Goal: Information Seeking & Learning: Compare options

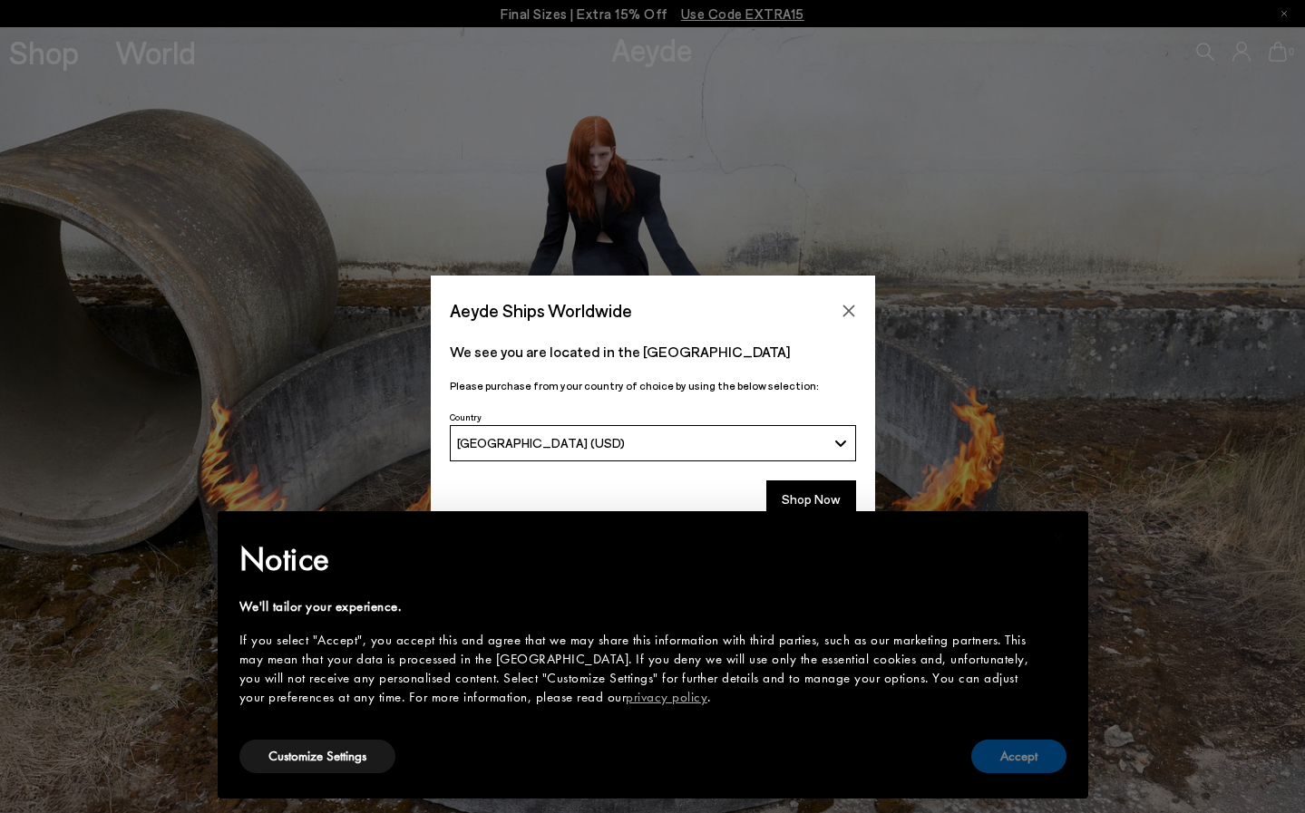
click at [1024, 755] on button "Accept" at bounding box center [1018, 757] width 95 height 34
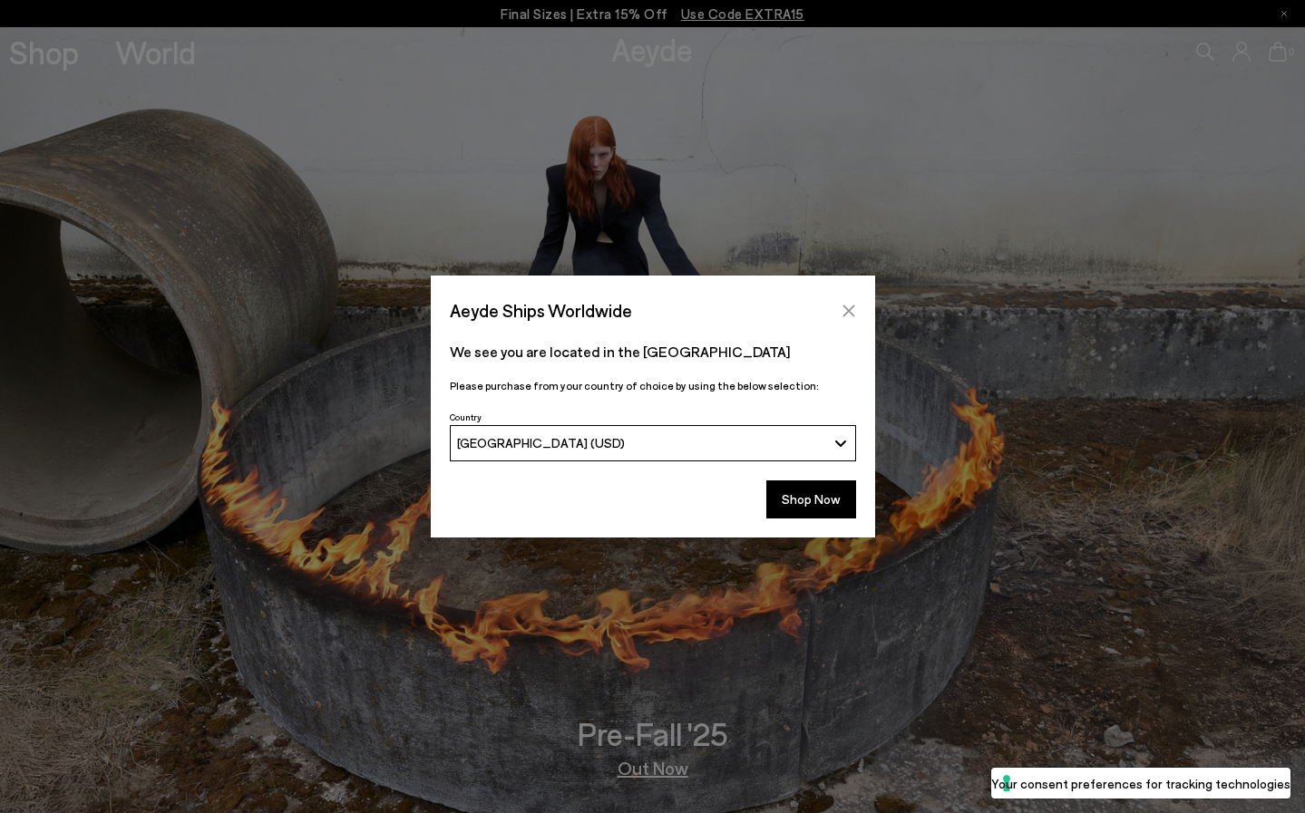
click at [846, 308] on icon "Close" at bounding box center [849, 311] width 12 height 12
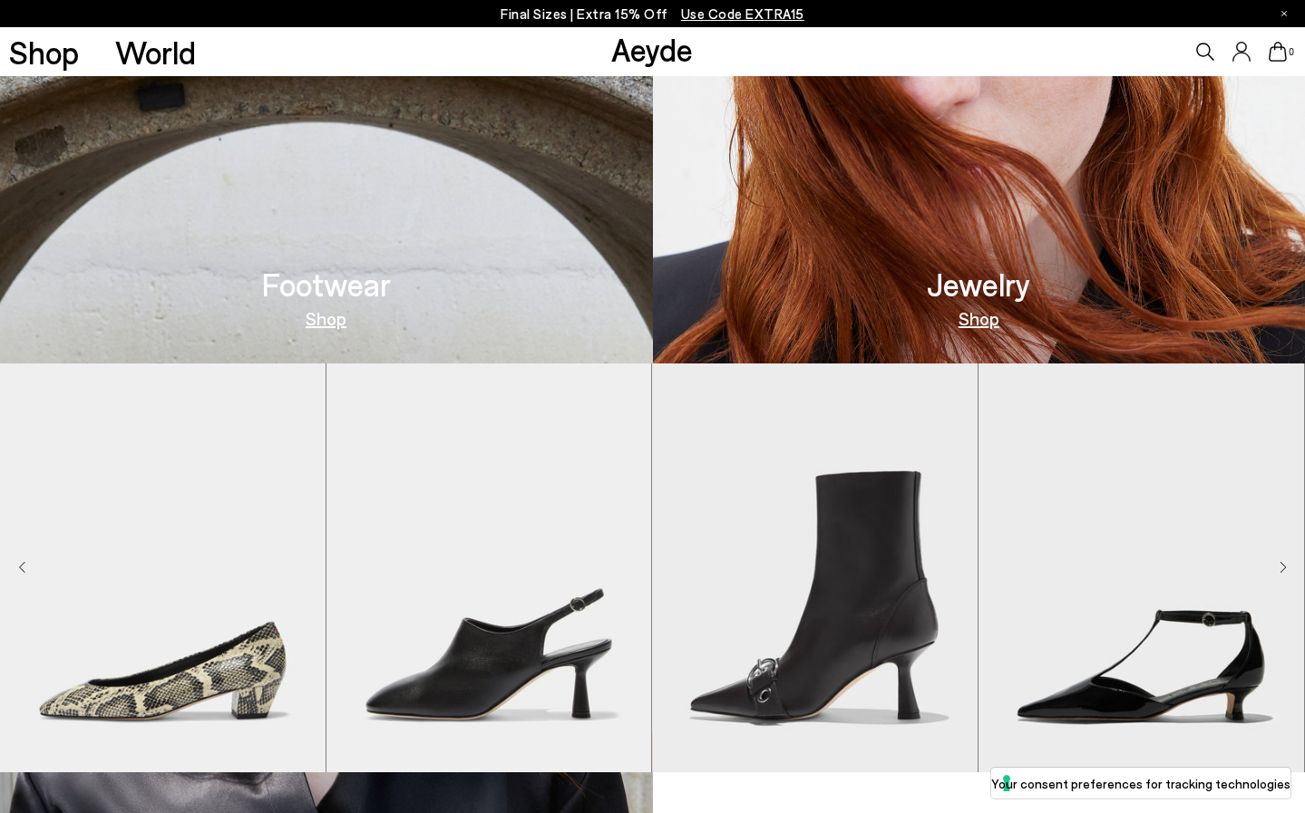
scroll to position [1526, 0]
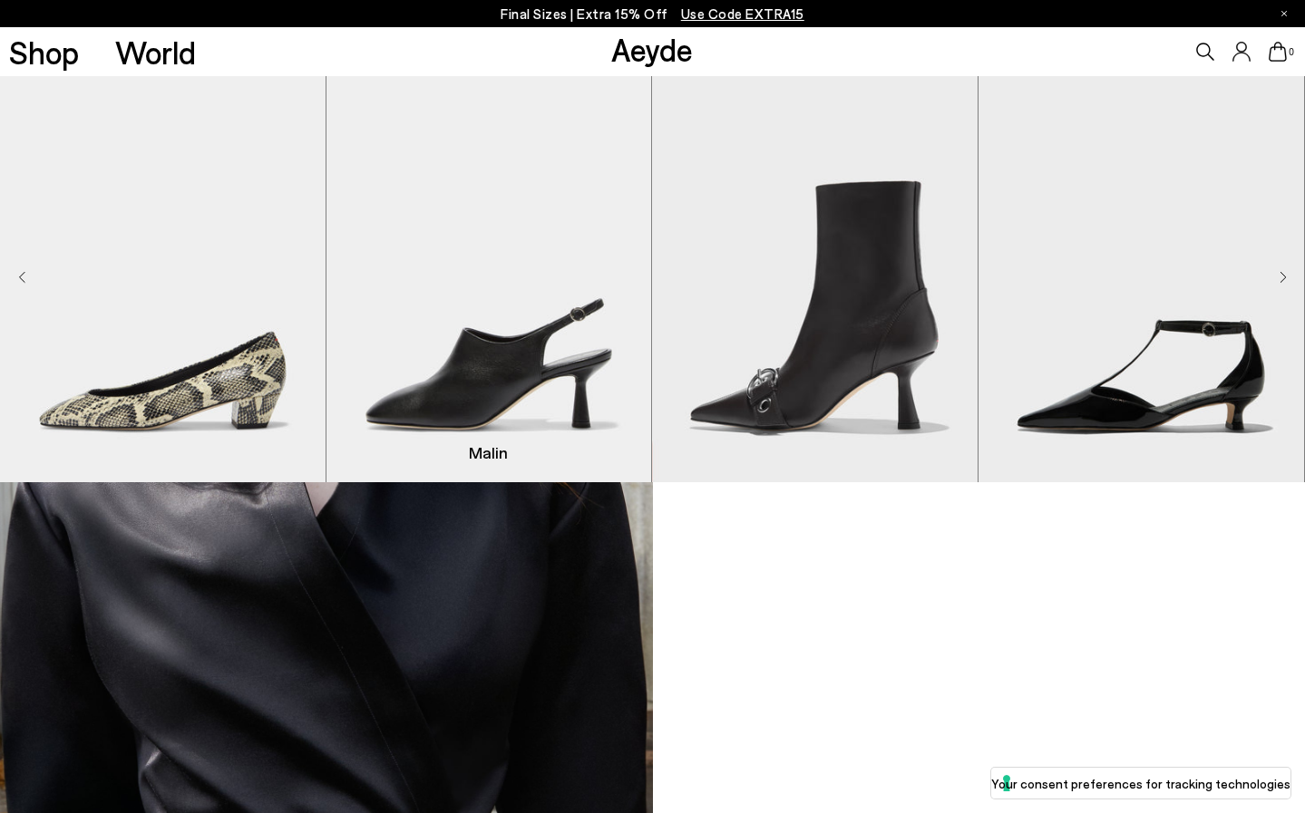
click at [511, 362] on img "2 / 9" at bounding box center [489, 277] width 326 height 409
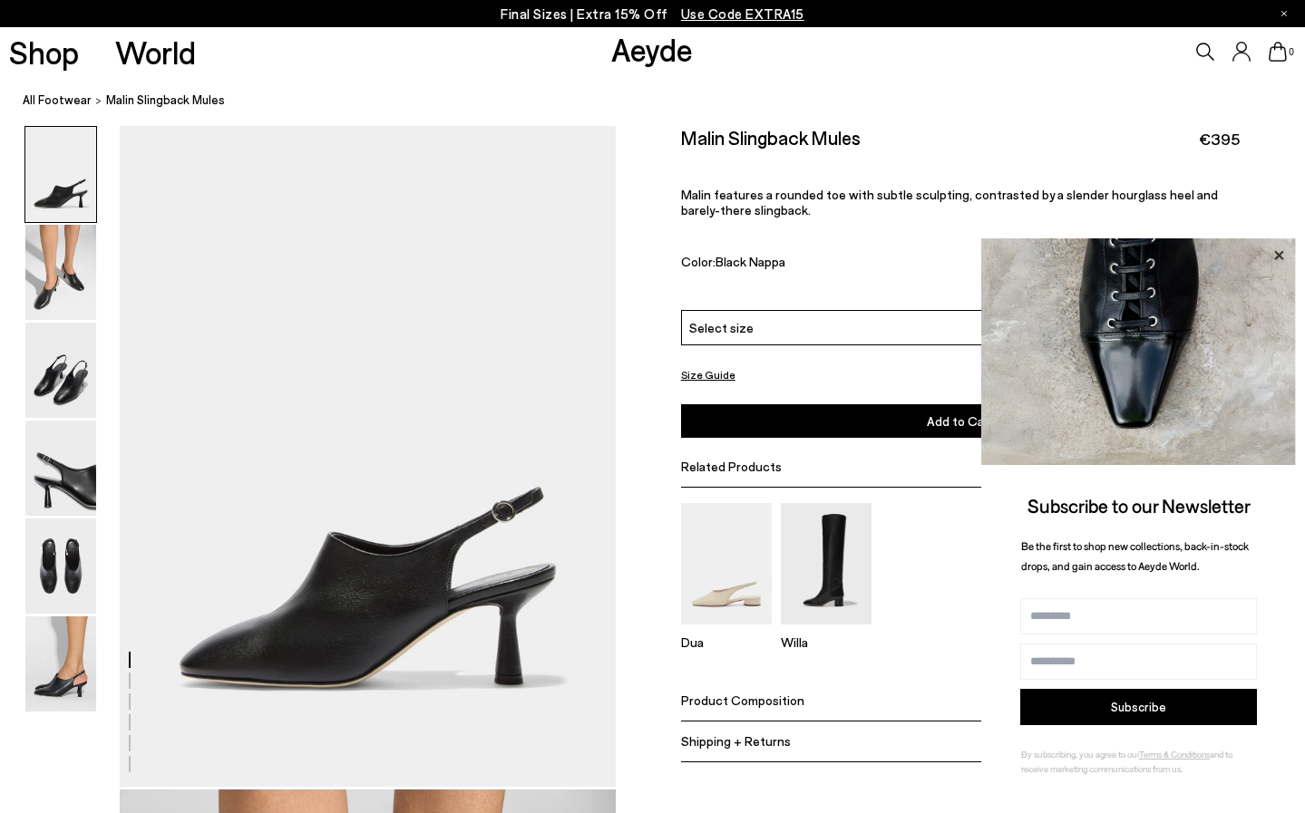
click at [1275, 252] on icon at bounding box center [1279, 256] width 24 height 24
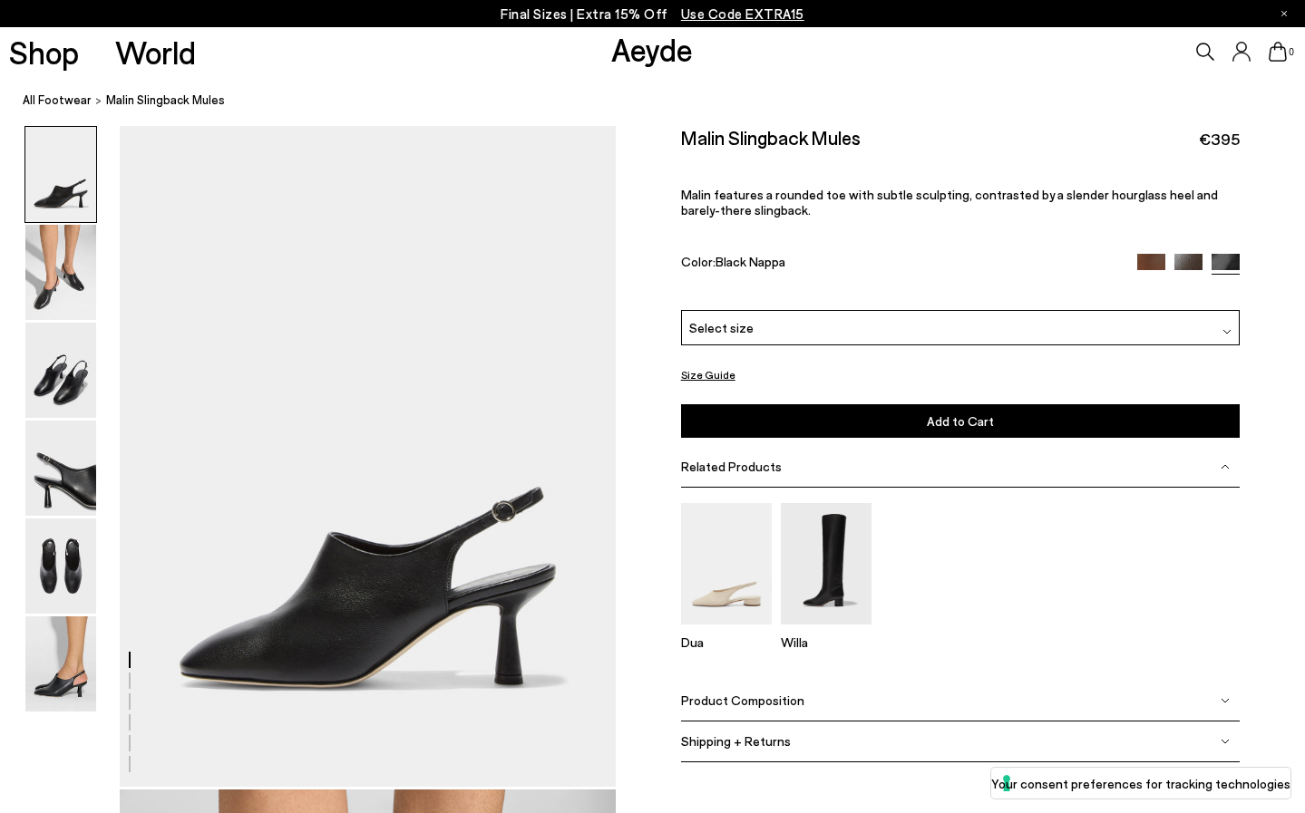
click at [1151, 254] on img at bounding box center [1151, 268] width 28 height 28
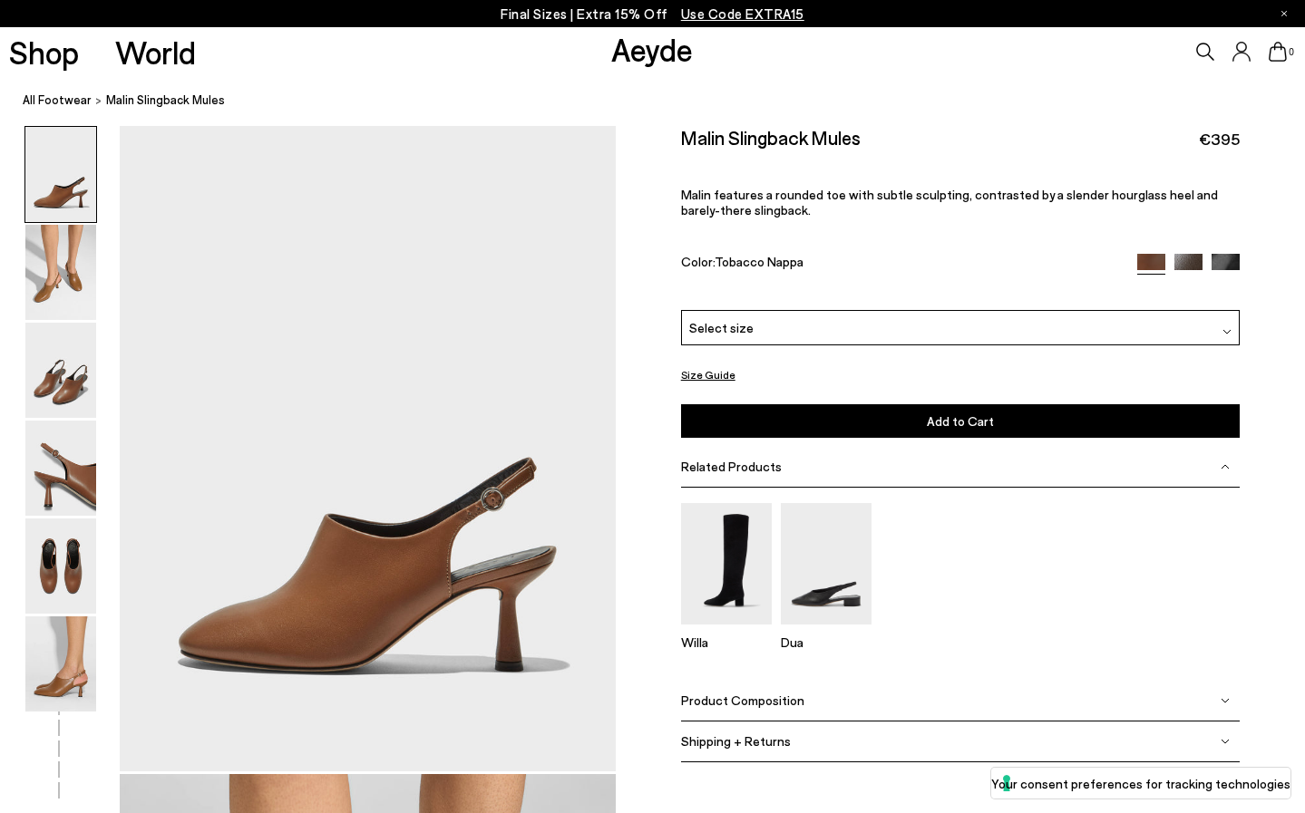
scroll to position [21, 0]
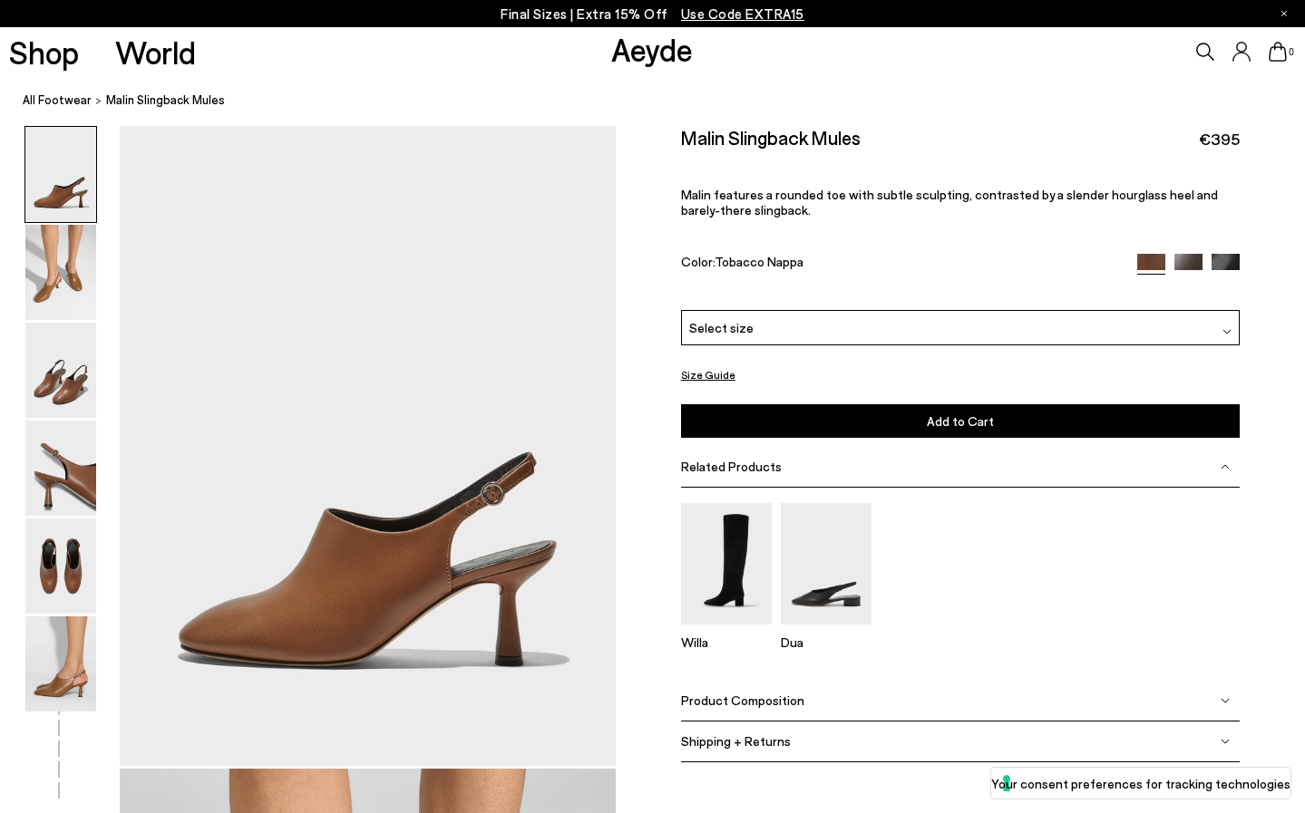
click at [1188, 253] on img at bounding box center [1188, 267] width 28 height 28
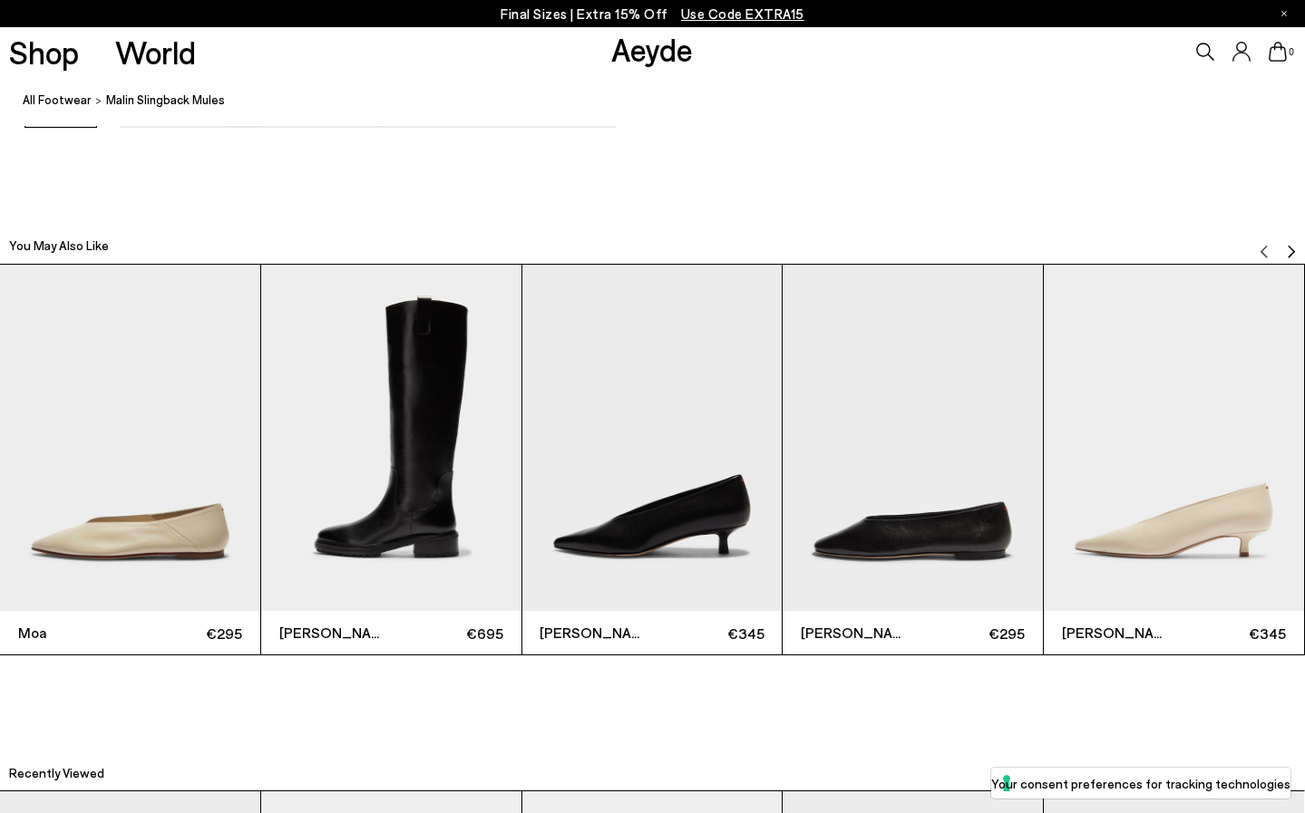
scroll to position [3973, 0]
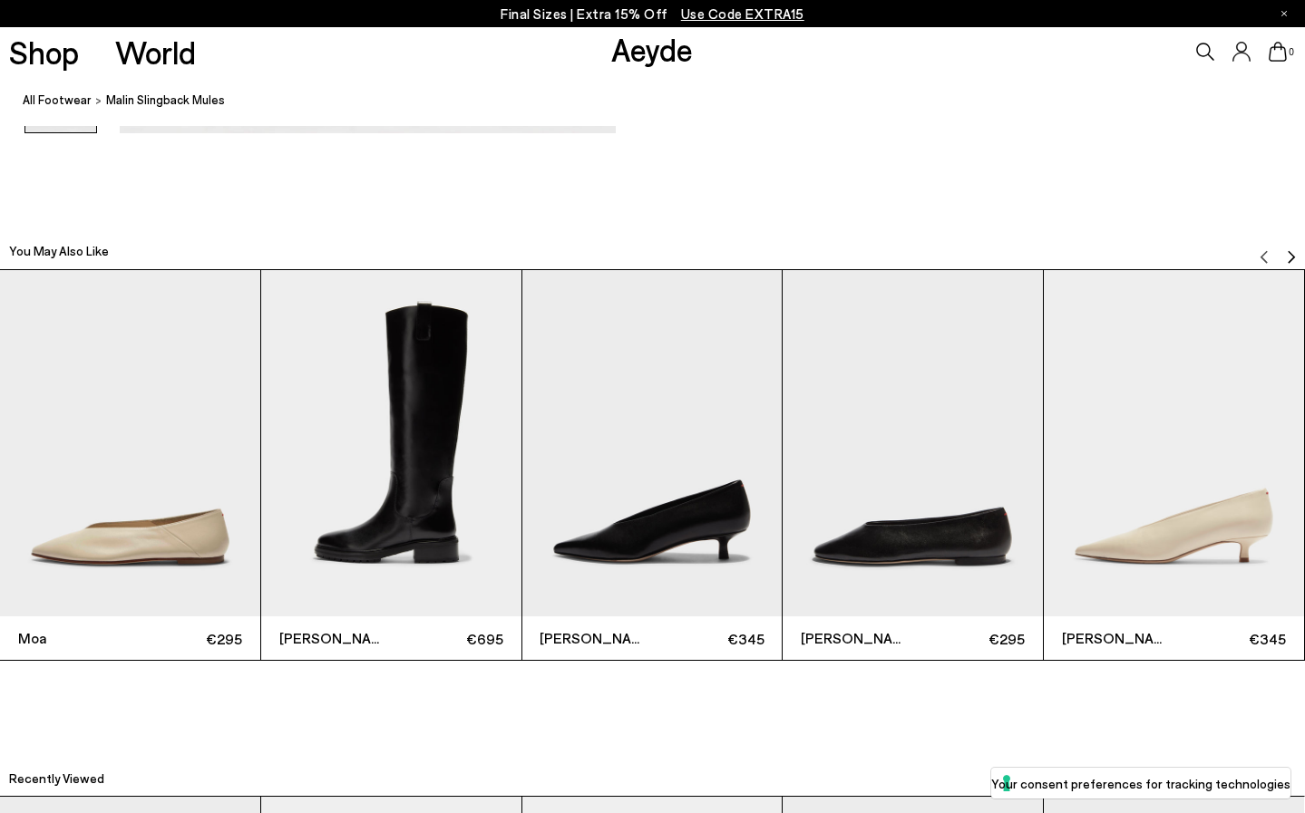
click at [407, 464] on img "2 / 6" at bounding box center [391, 443] width 260 height 346
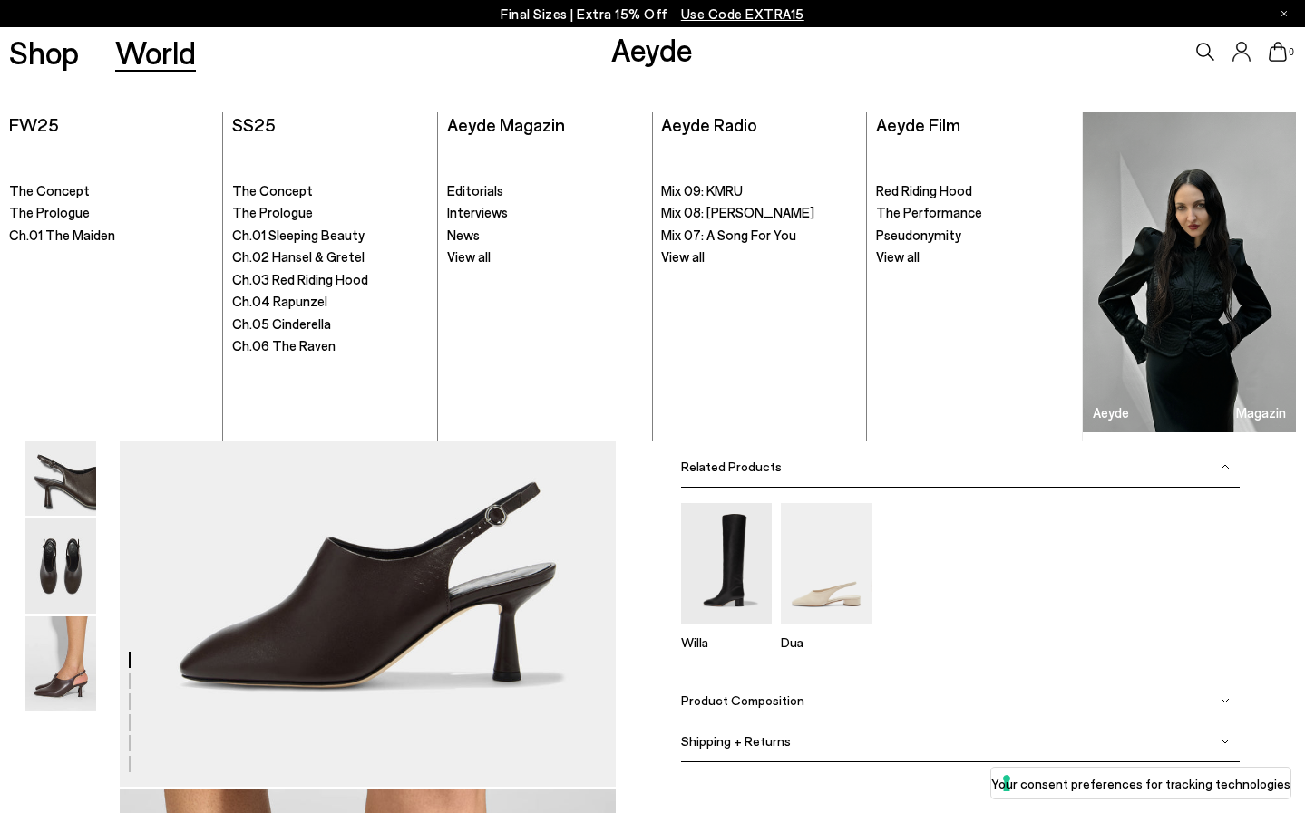
scroll to position [0, 0]
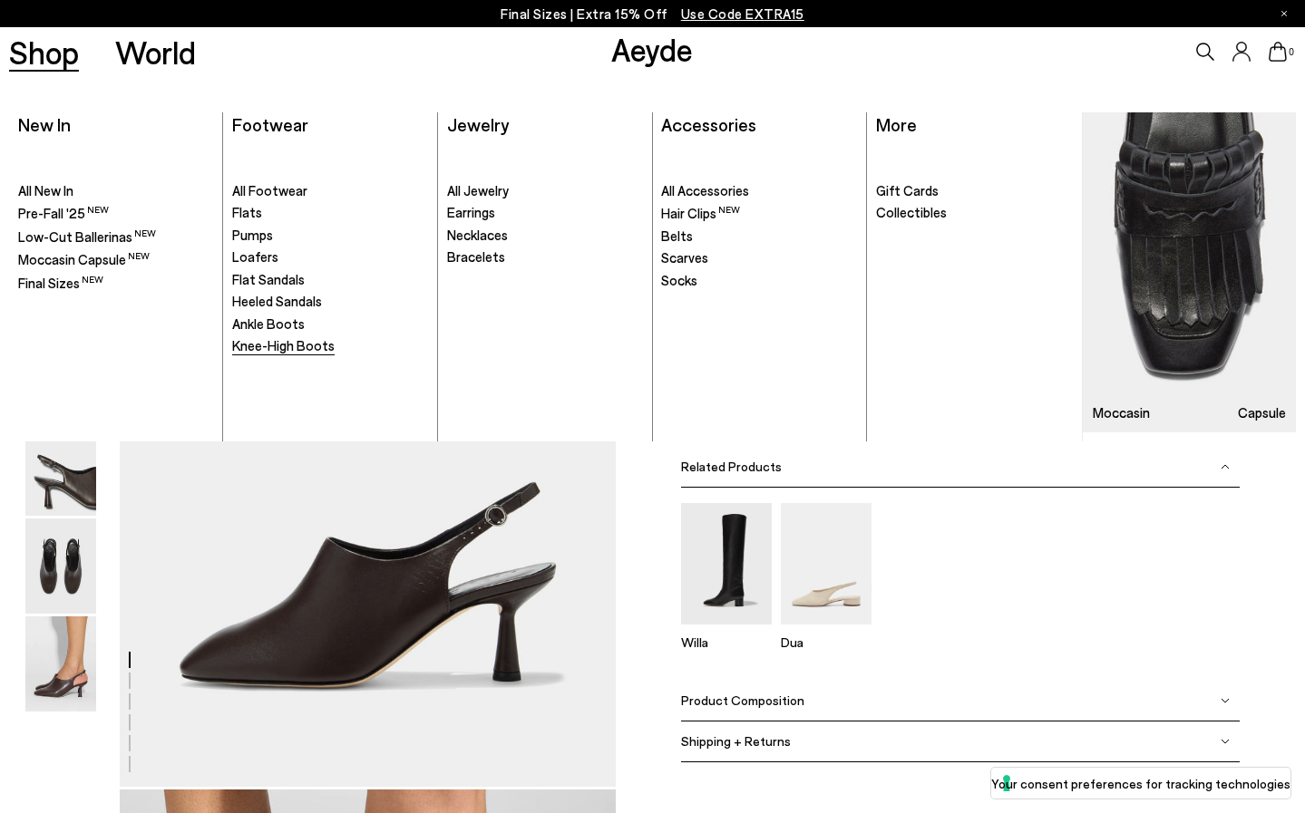
click at [265, 342] on span "Knee-High Boots" at bounding box center [283, 345] width 102 height 16
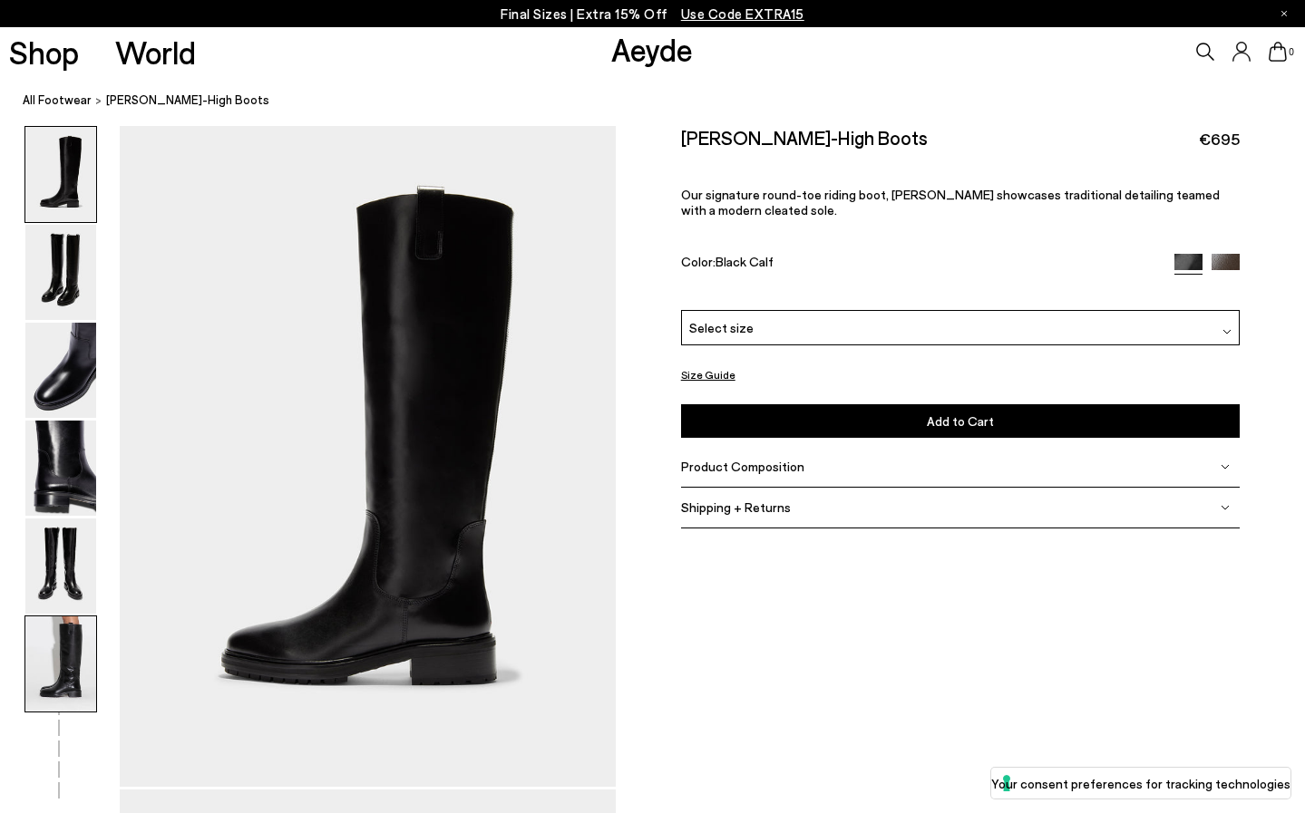
click at [73, 632] on img at bounding box center [60, 664] width 71 height 95
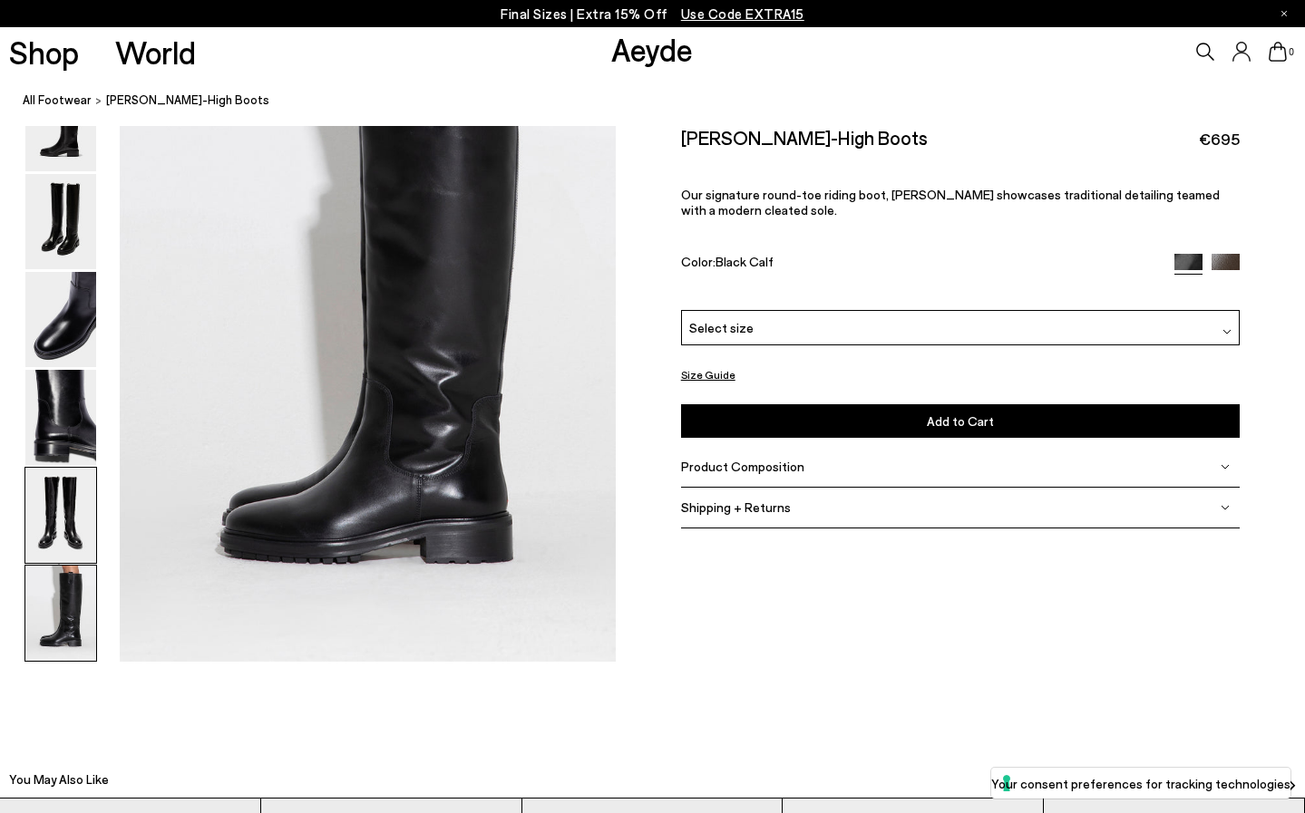
click at [78, 526] on img at bounding box center [60, 515] width 71 height 95
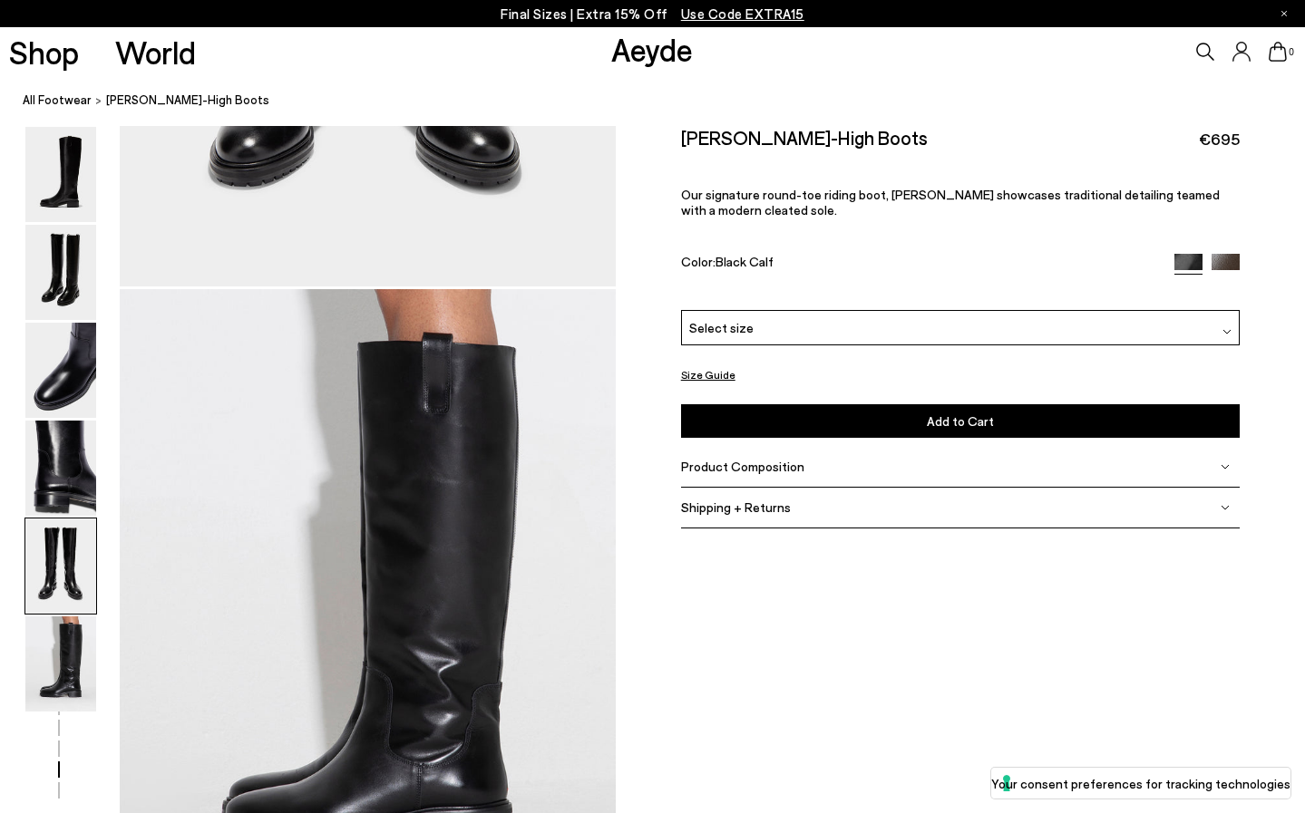
scroll to position [2656, 0]
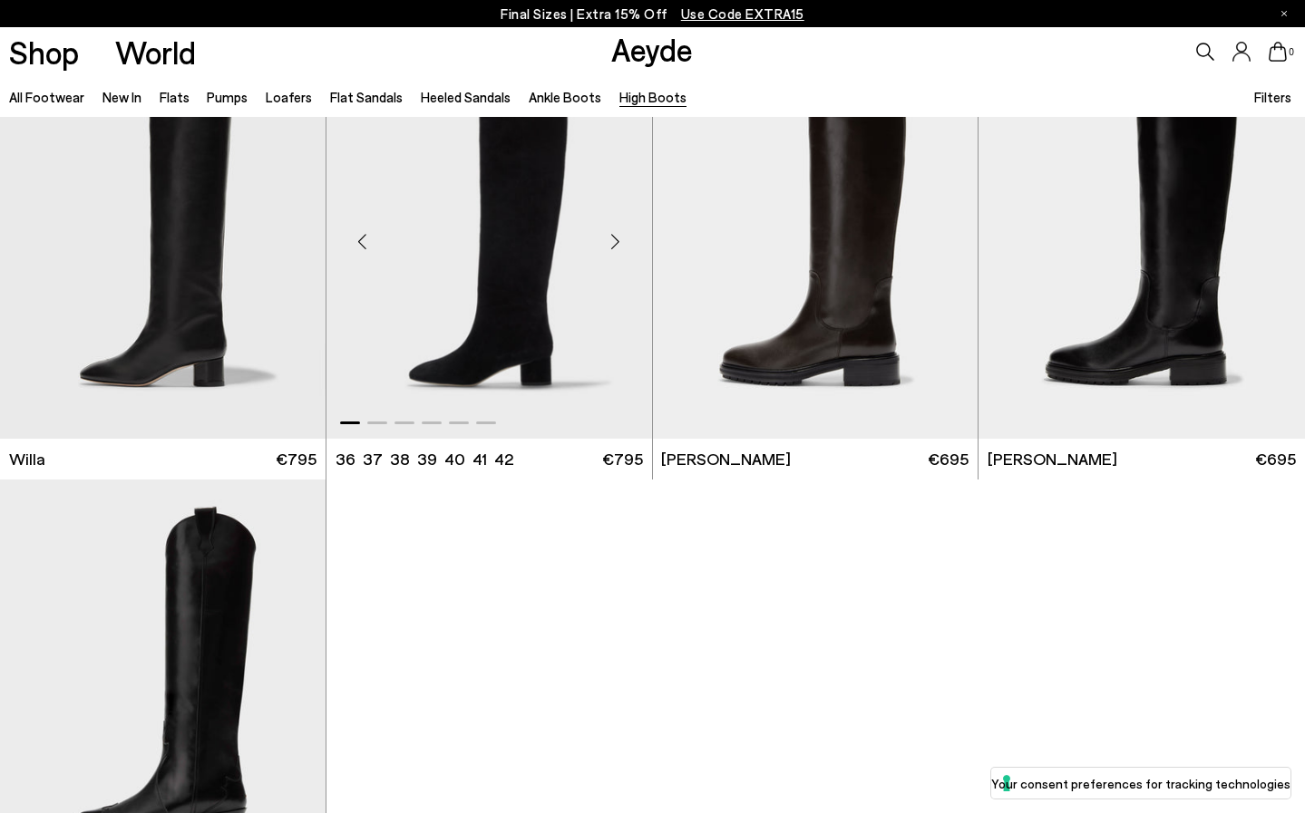
scroll to position [539, 0]
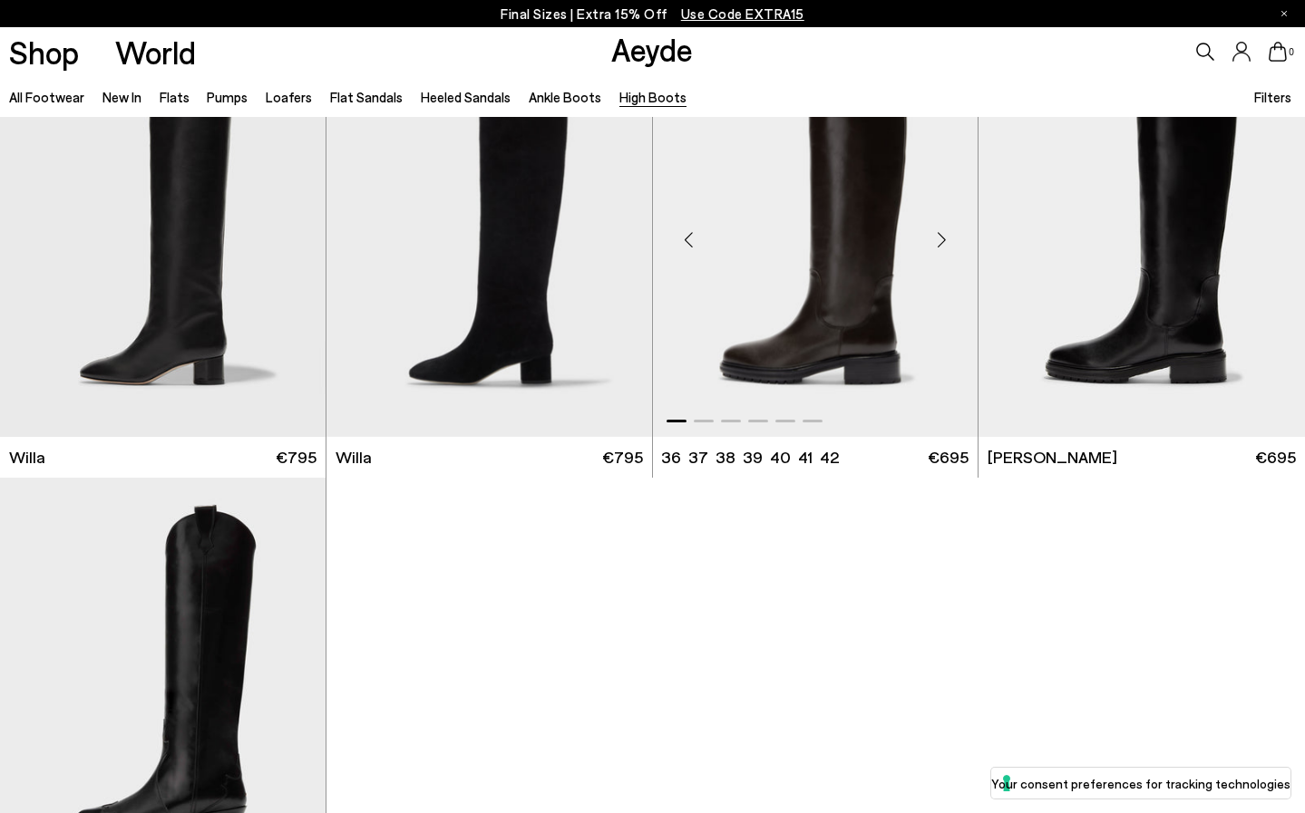
click at [843, 316] on img "1 / 6" at bounding box center [816, 232] width 326 height 409
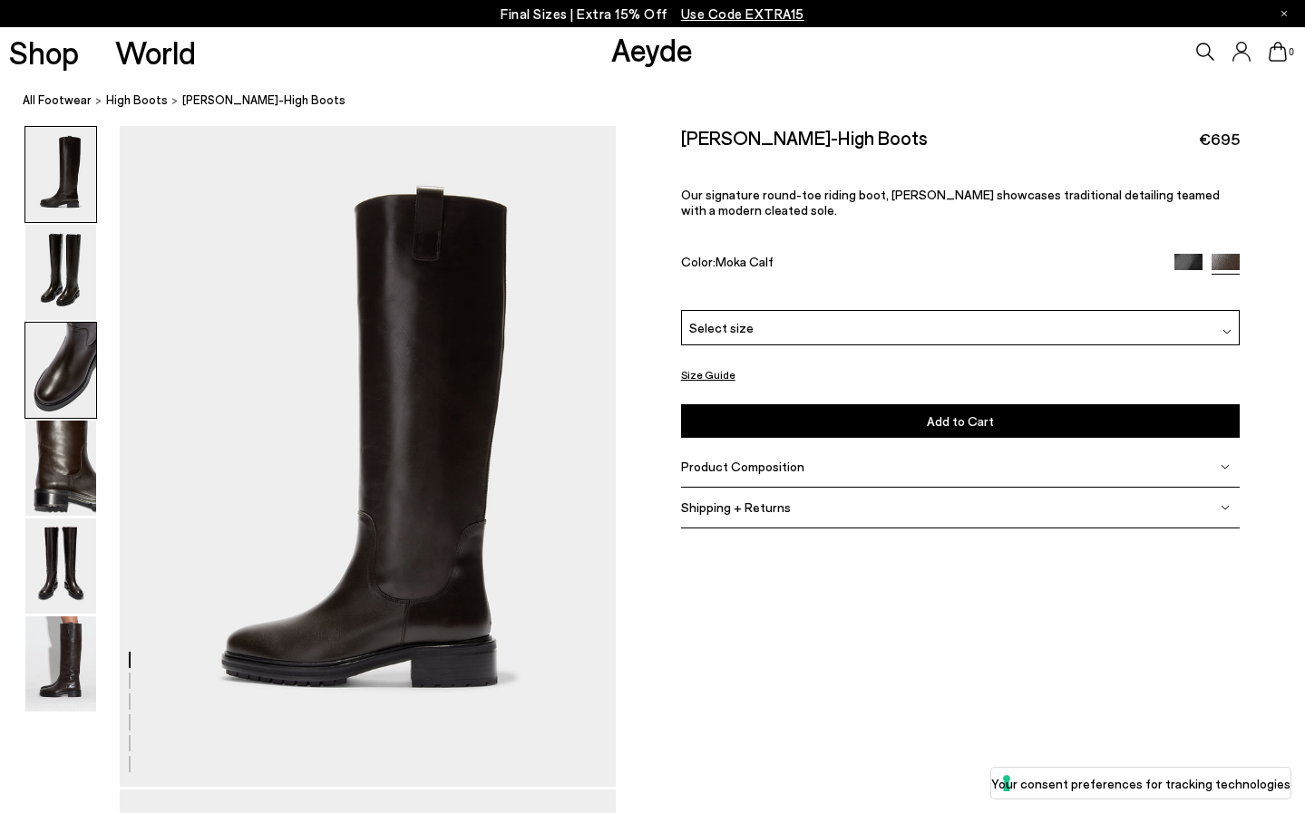
click at [63, 367] on img at bounding box center [60, 370] width 71 height 95
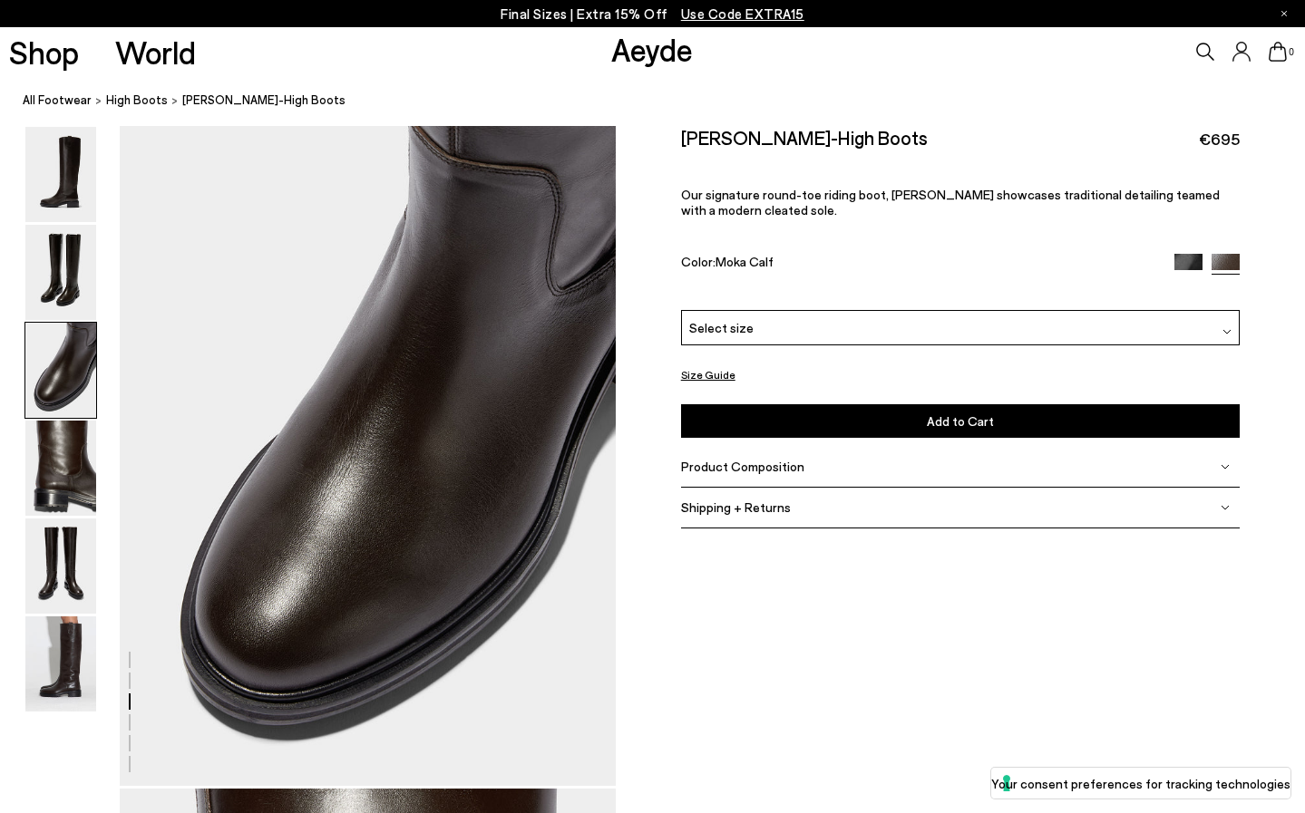
click at [774, 459] on span "Product Composition" at bounding box center [742, 466] width 123 height 15
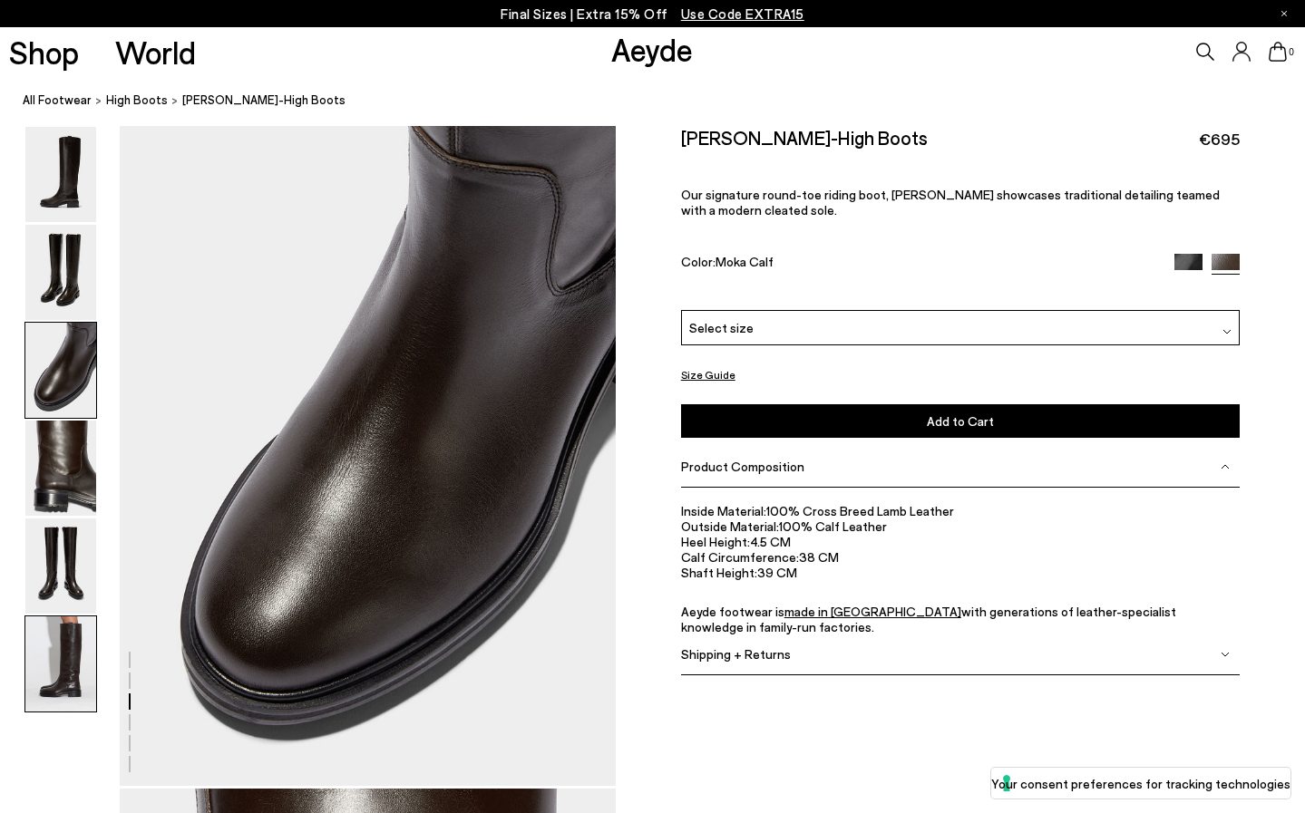
click at [73, 662] on img at bounding box center [60, 664] width 71 height 95
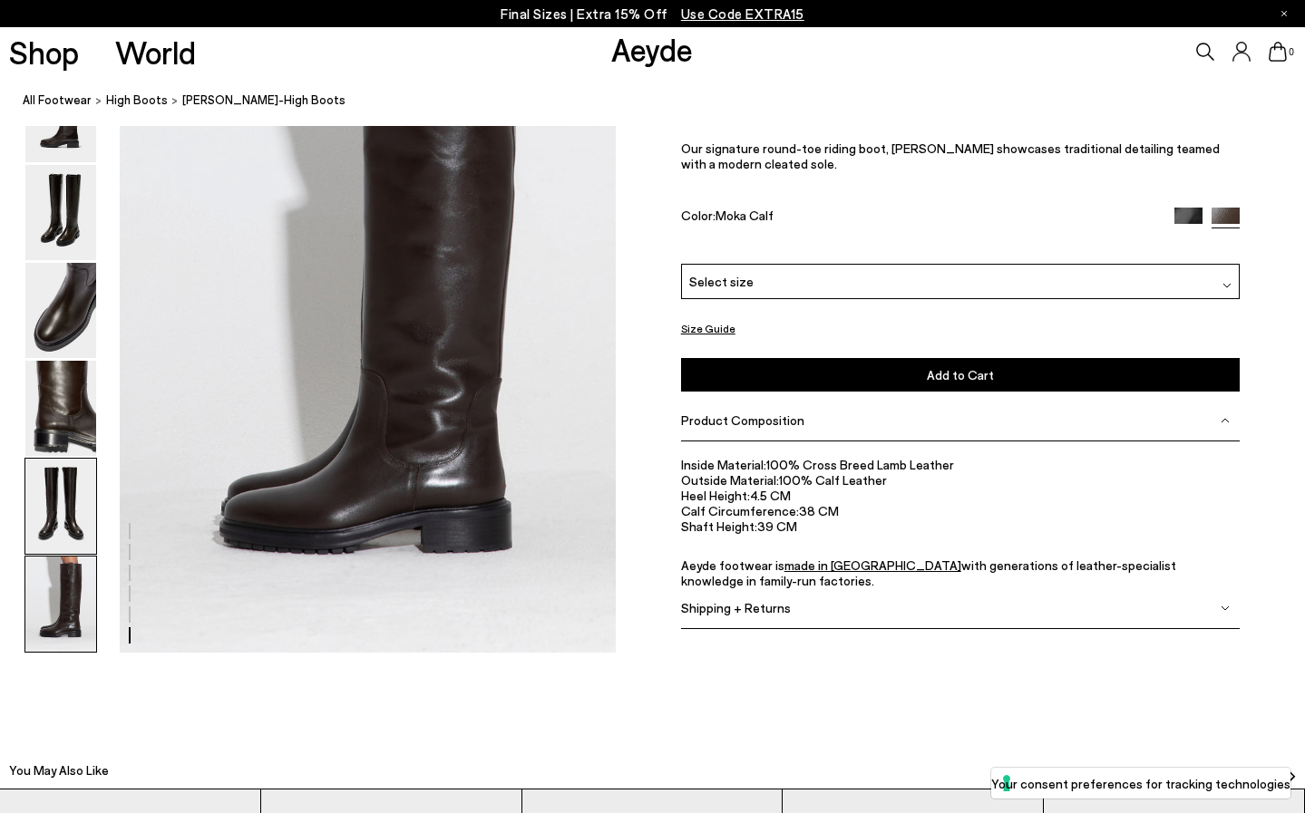
scroll to position [3455, 3]
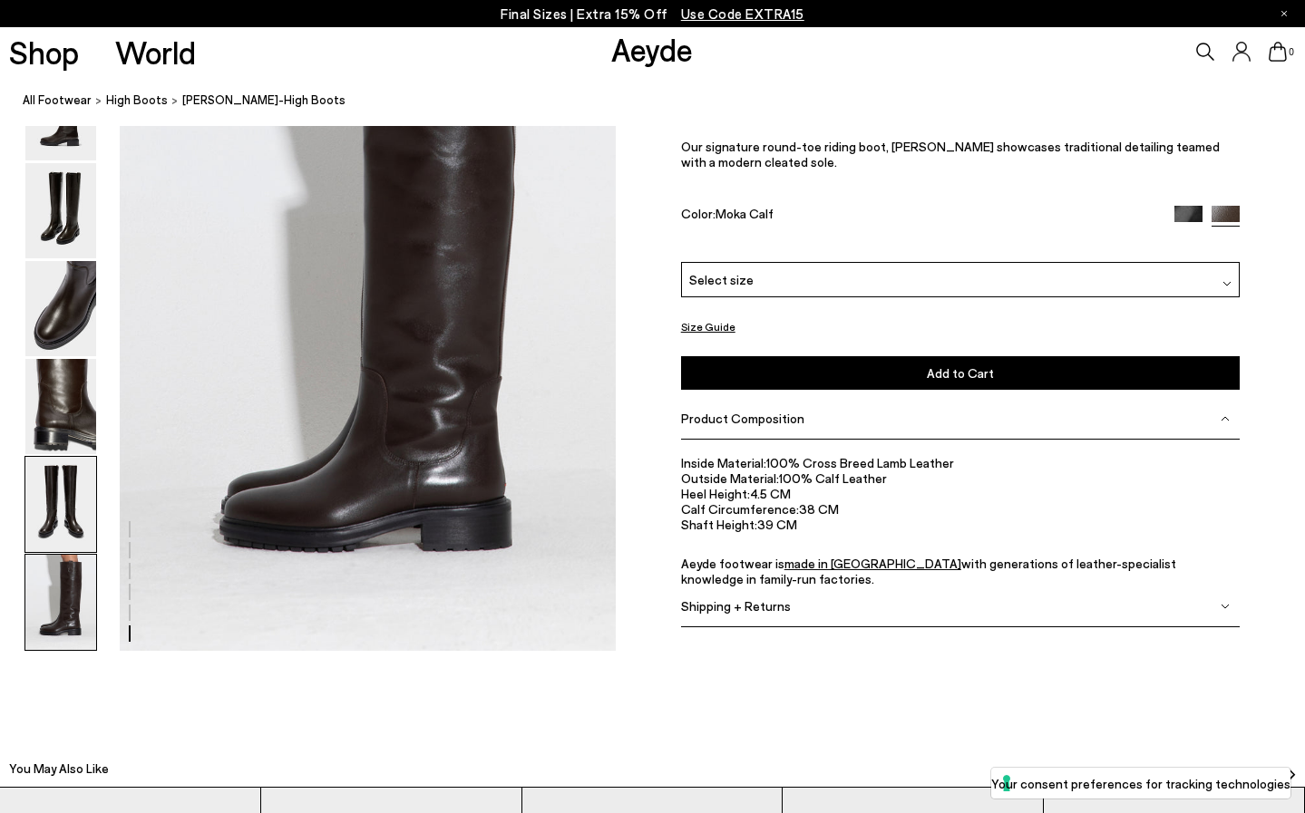
click at [63, 517] on img at bounding box center [60, 504] width 71 height 95
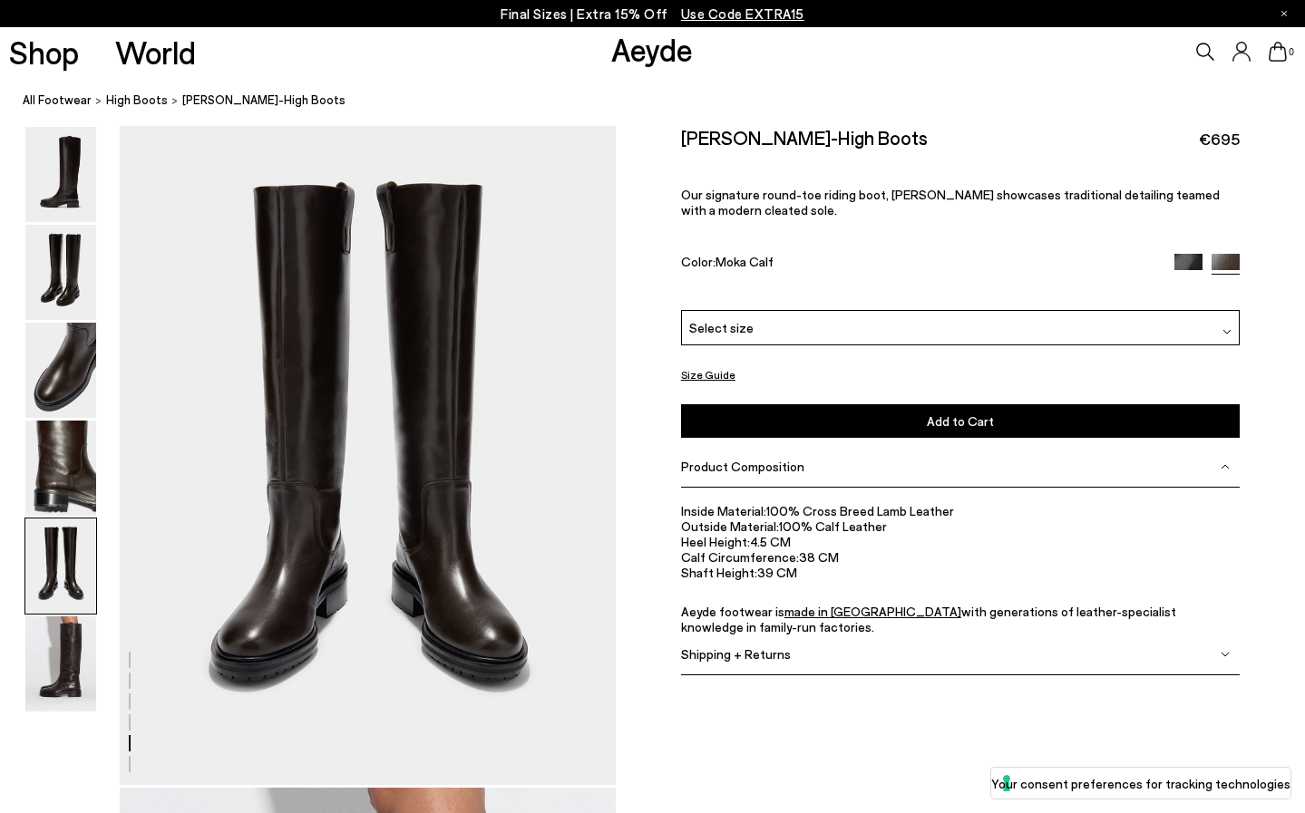
scroll to position [2656, 0]
click at [54, 279] on img at bounding box center [60, 272] width 71 height 95
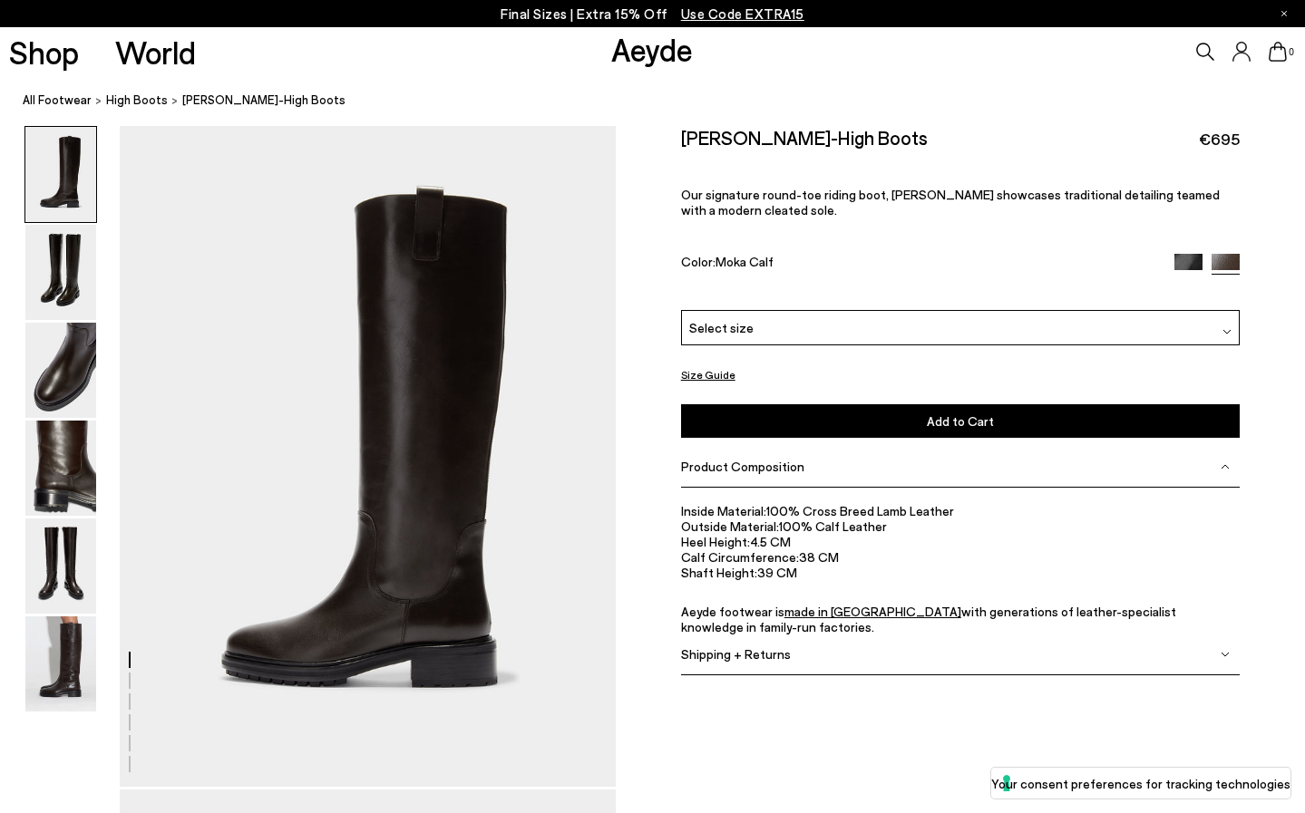
scroll to position [7, 1]
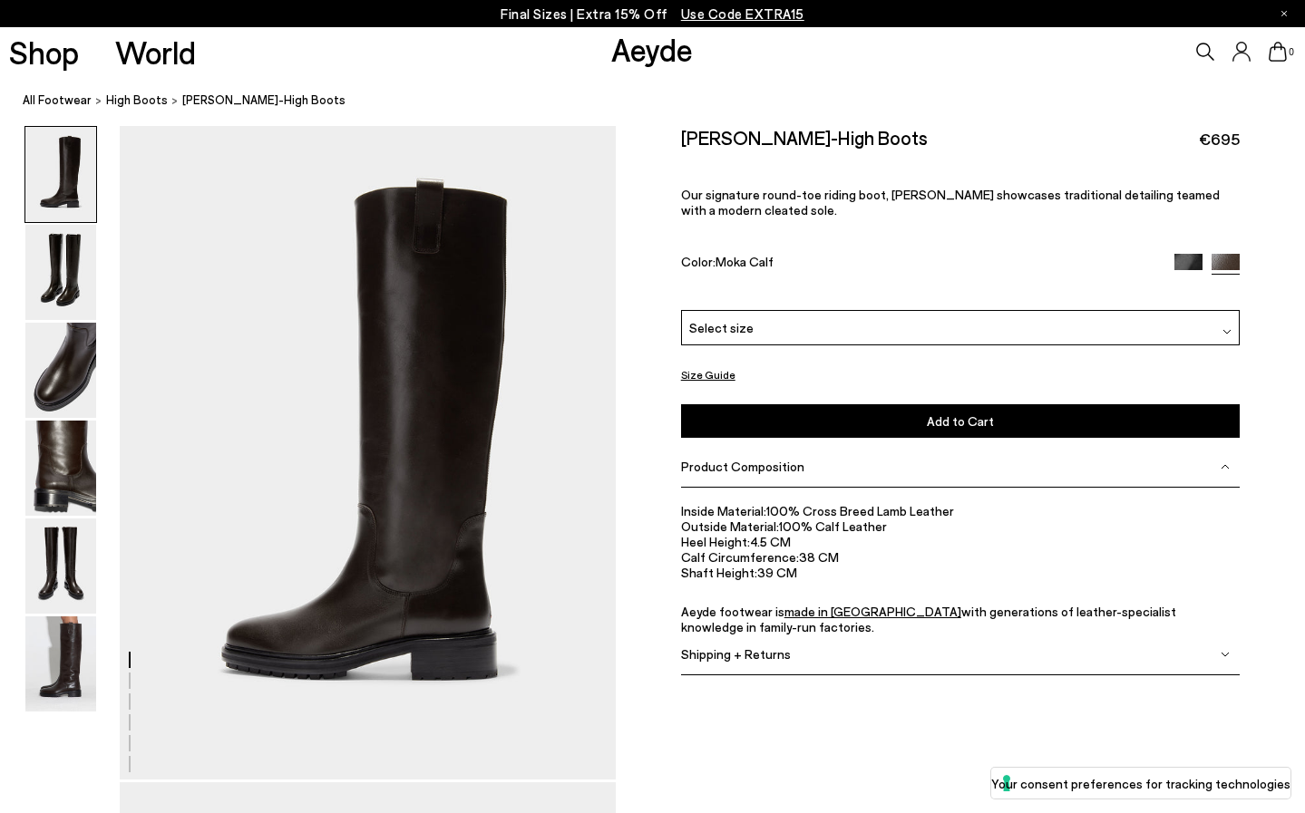
click at [1205, 48] on icon at bounding box center [1205, 52] width 18 height 18
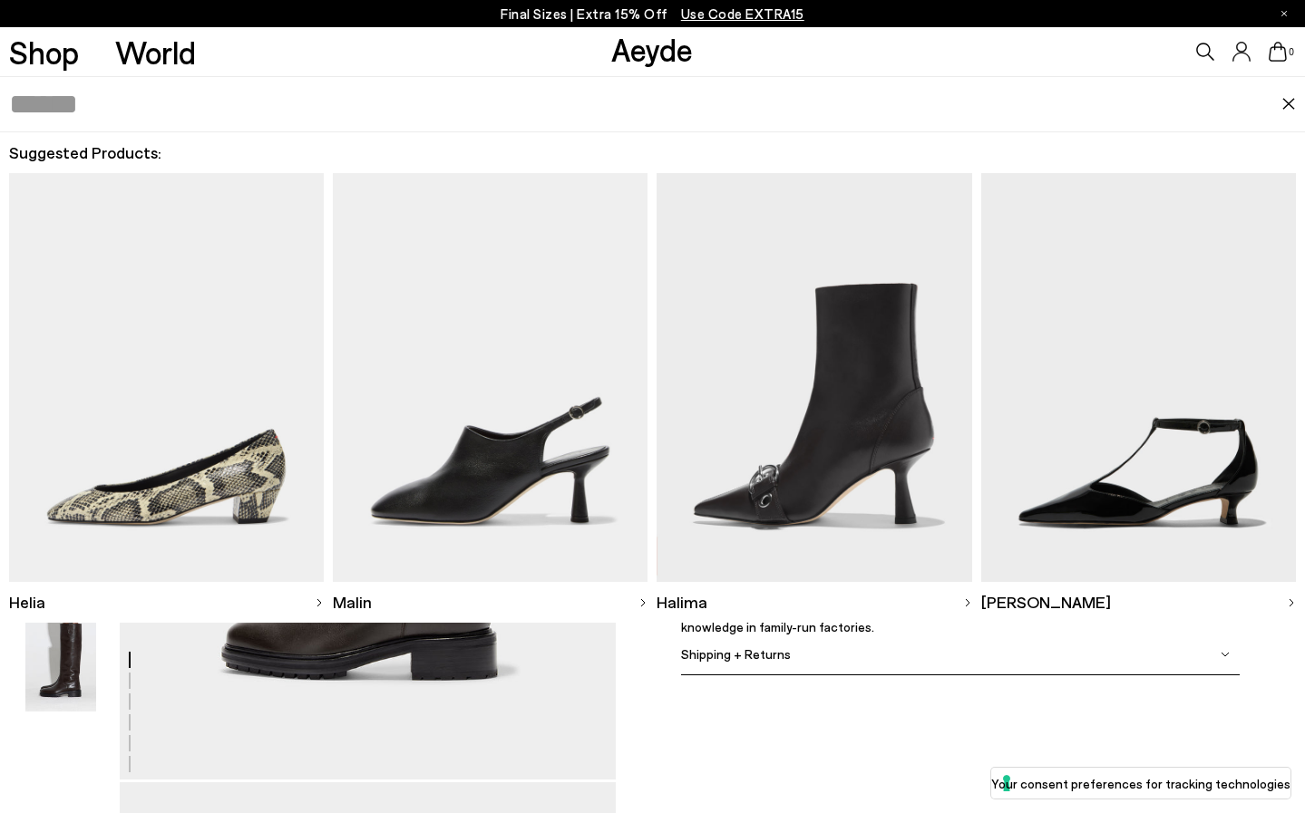
scroll to position [14, 0]
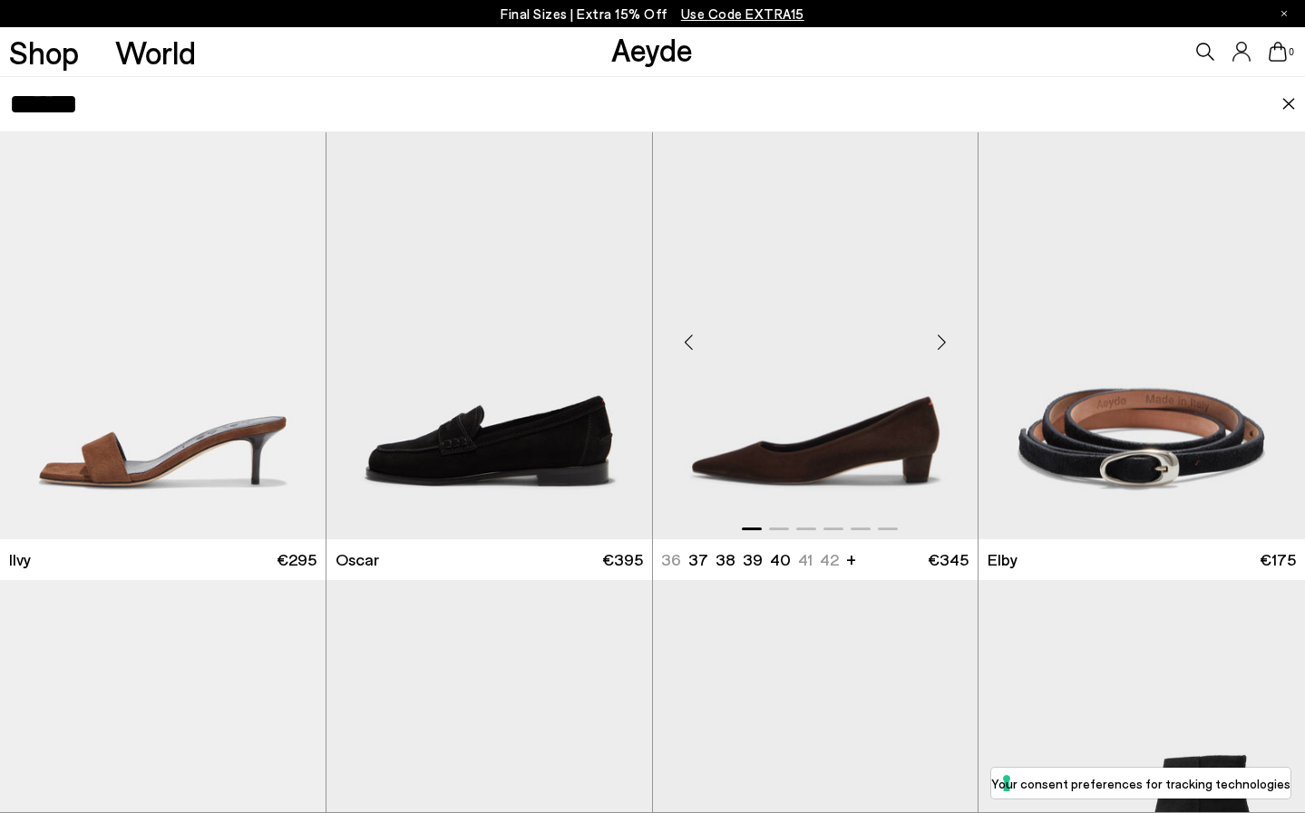
scroll to position [83, 0]
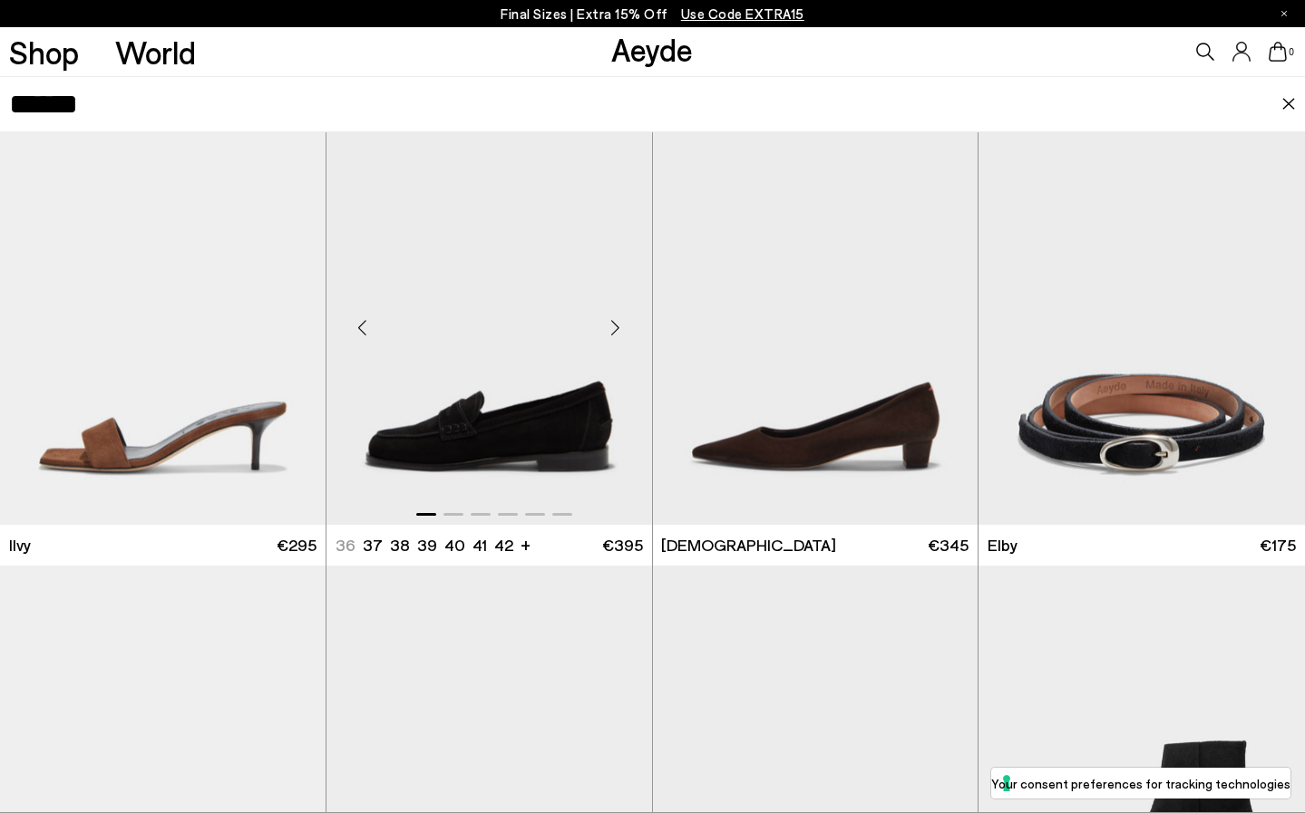
type input "*****"
click at [470, 433] on img "1 / 6" at bounding box center [489, 320] width 326 height 409
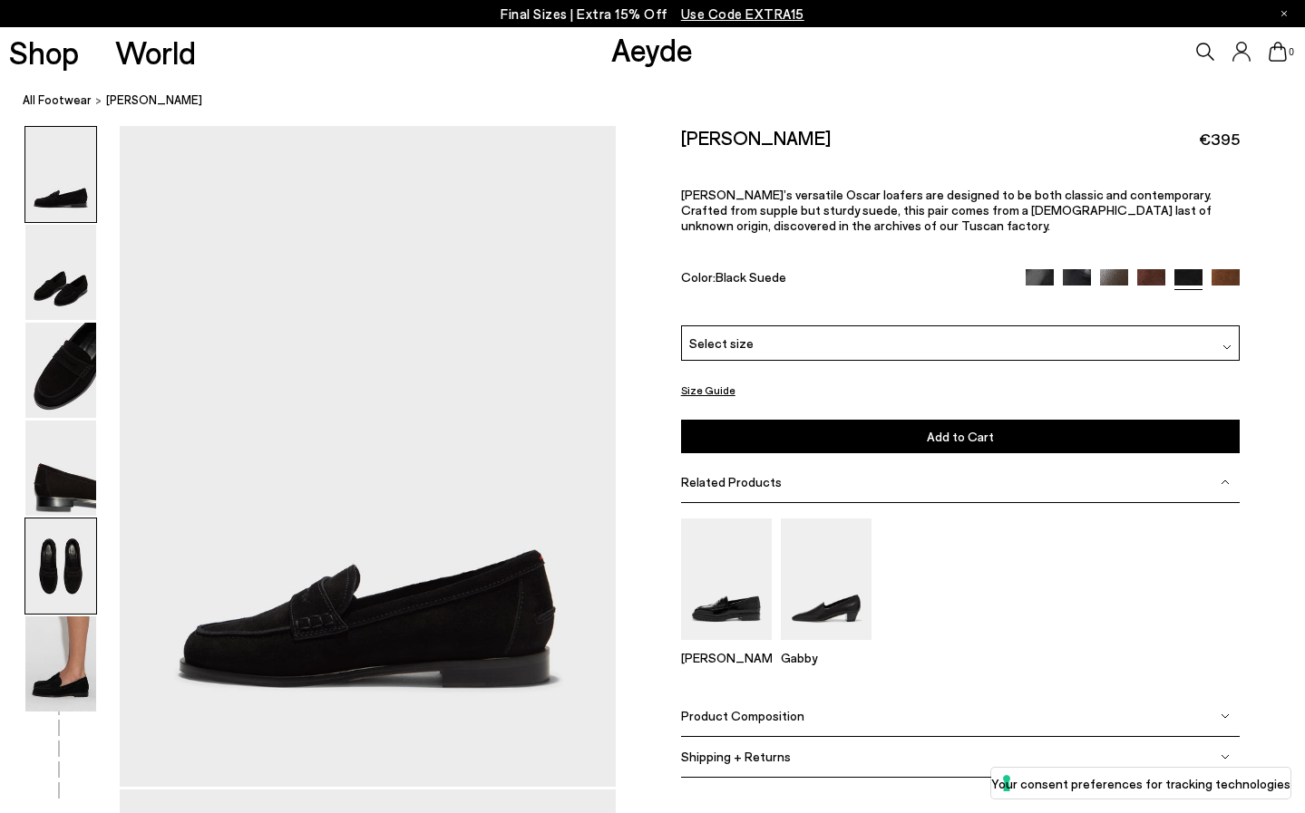
scroll to position [2, 1]
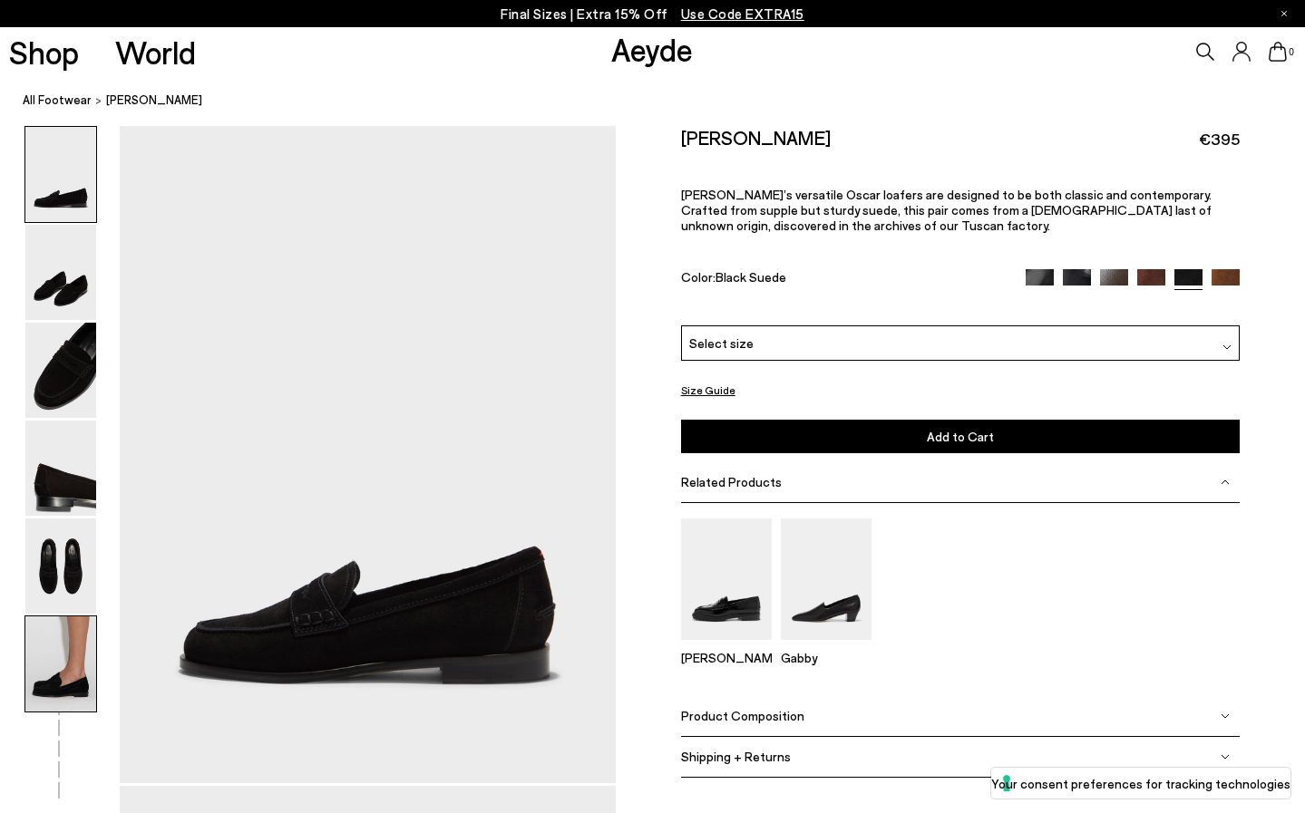
click at [64, 659] on img at bounding box center [60, 664] width 71 height 95
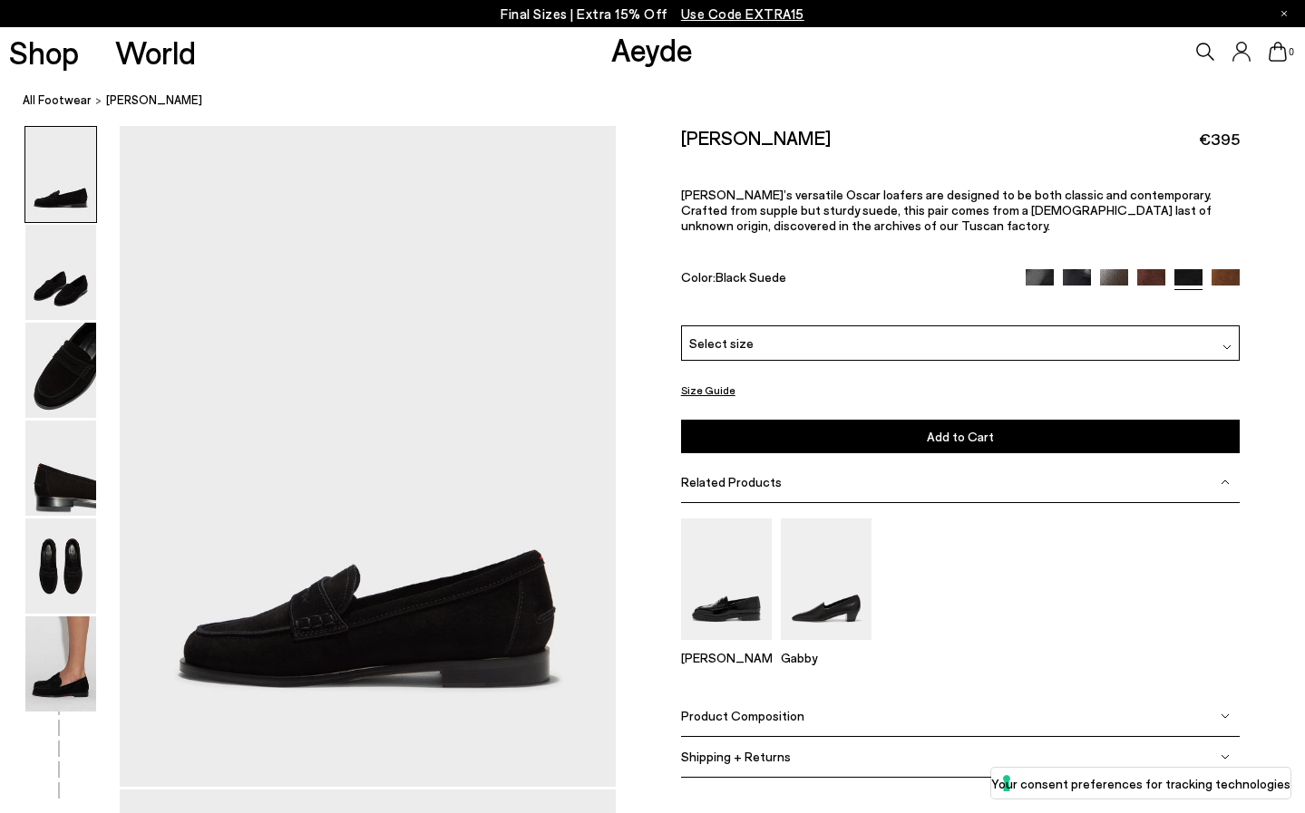
scroll to position [0, 0]
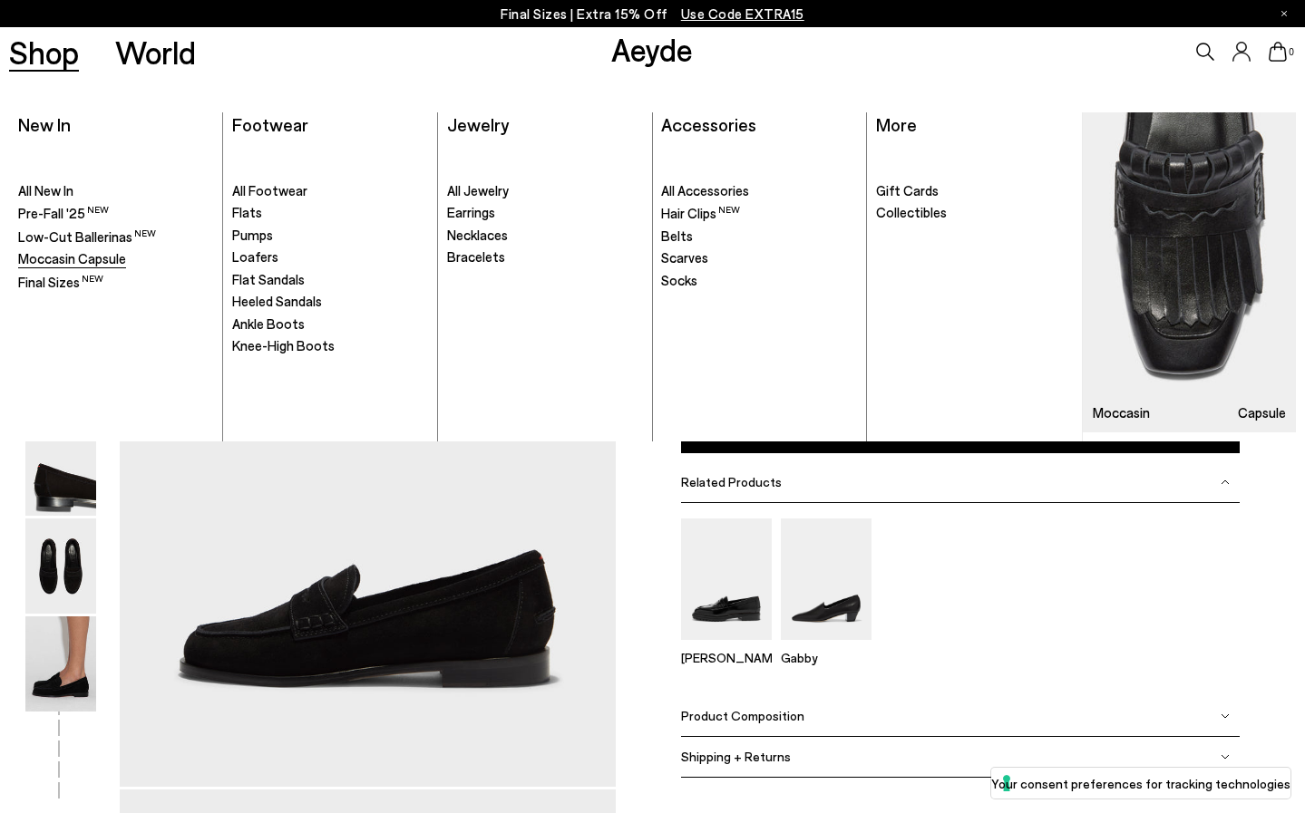
click at [57, 254] on span "Moccasin Capsule" at bounding box center [72, 258] width 108 height 16
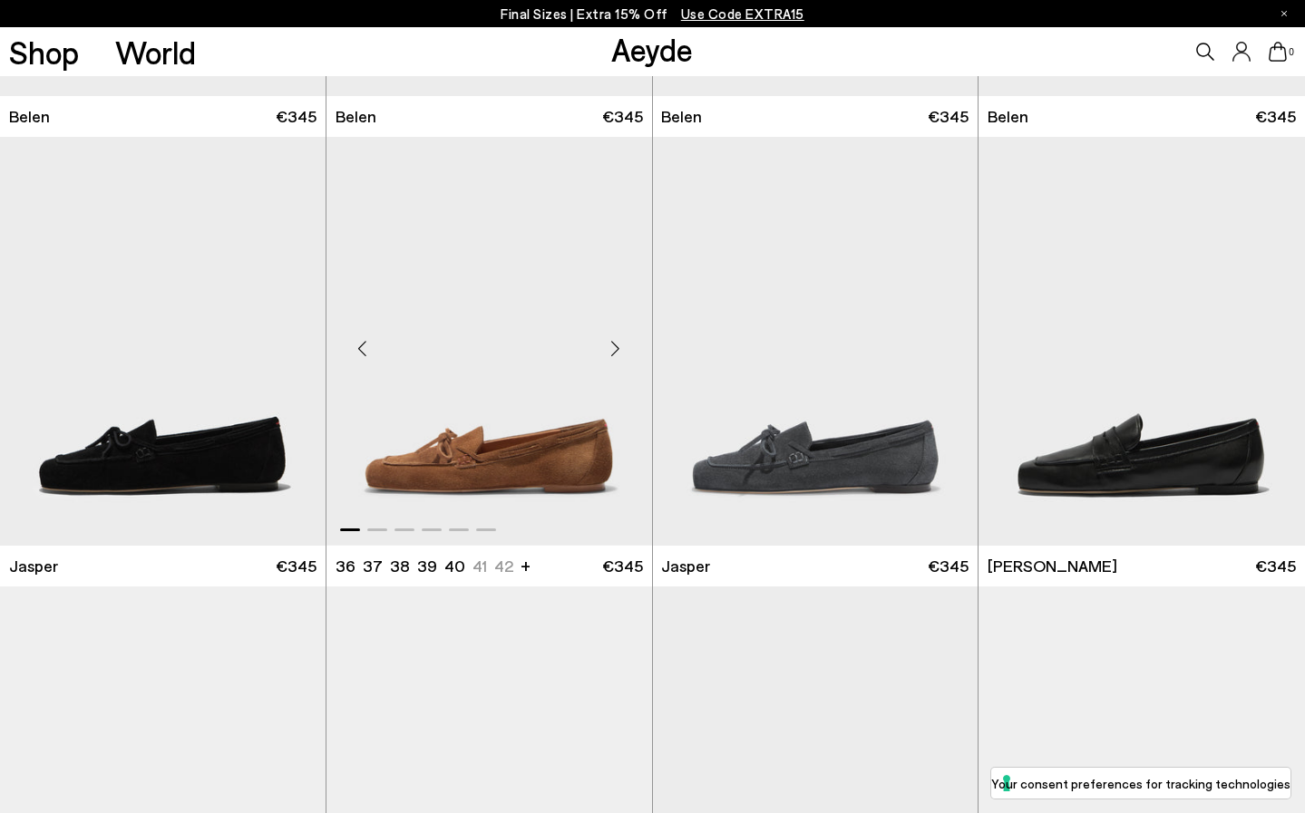
scroll to position [821, 0]
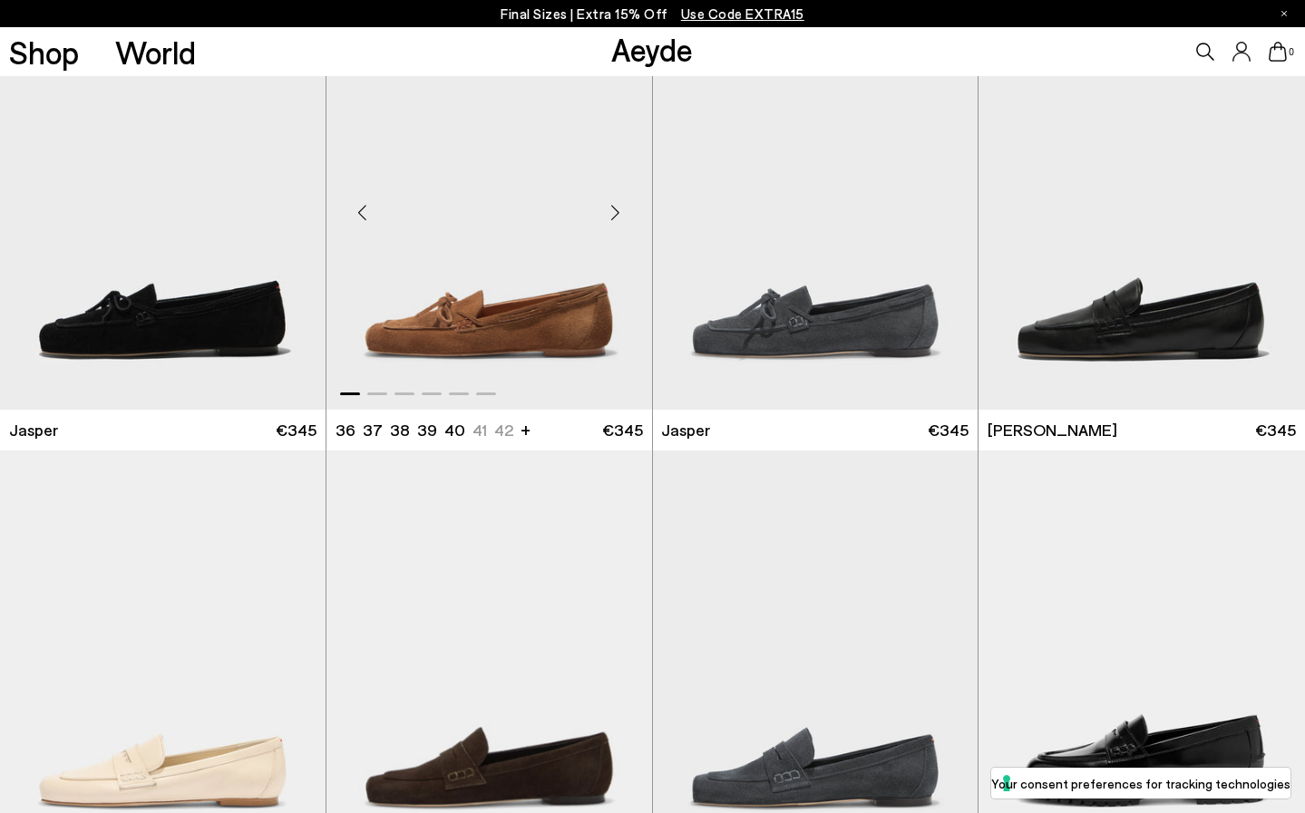
click at [464, 343] on img "1 / 6" at bounding box center [489, 205] width 326 height 409
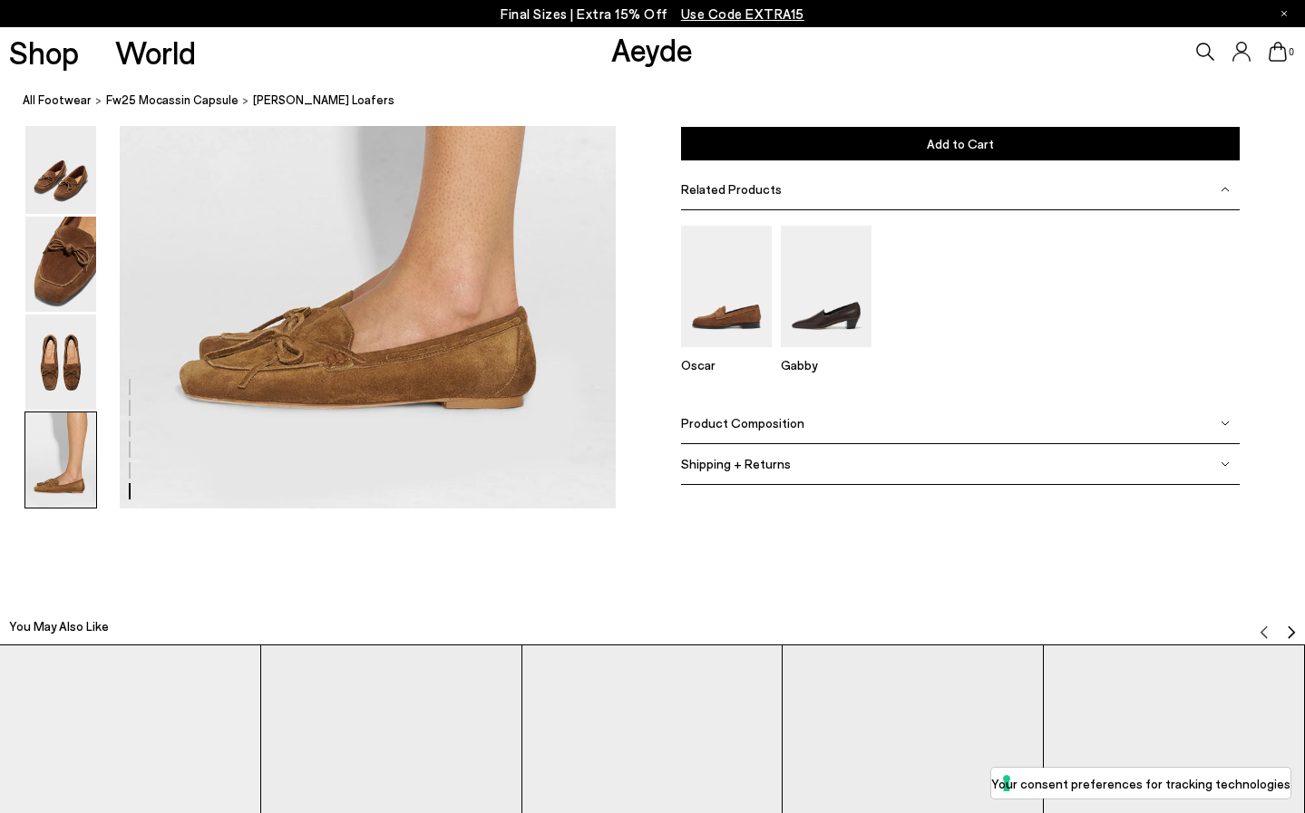
scroll to position [3614, 0]
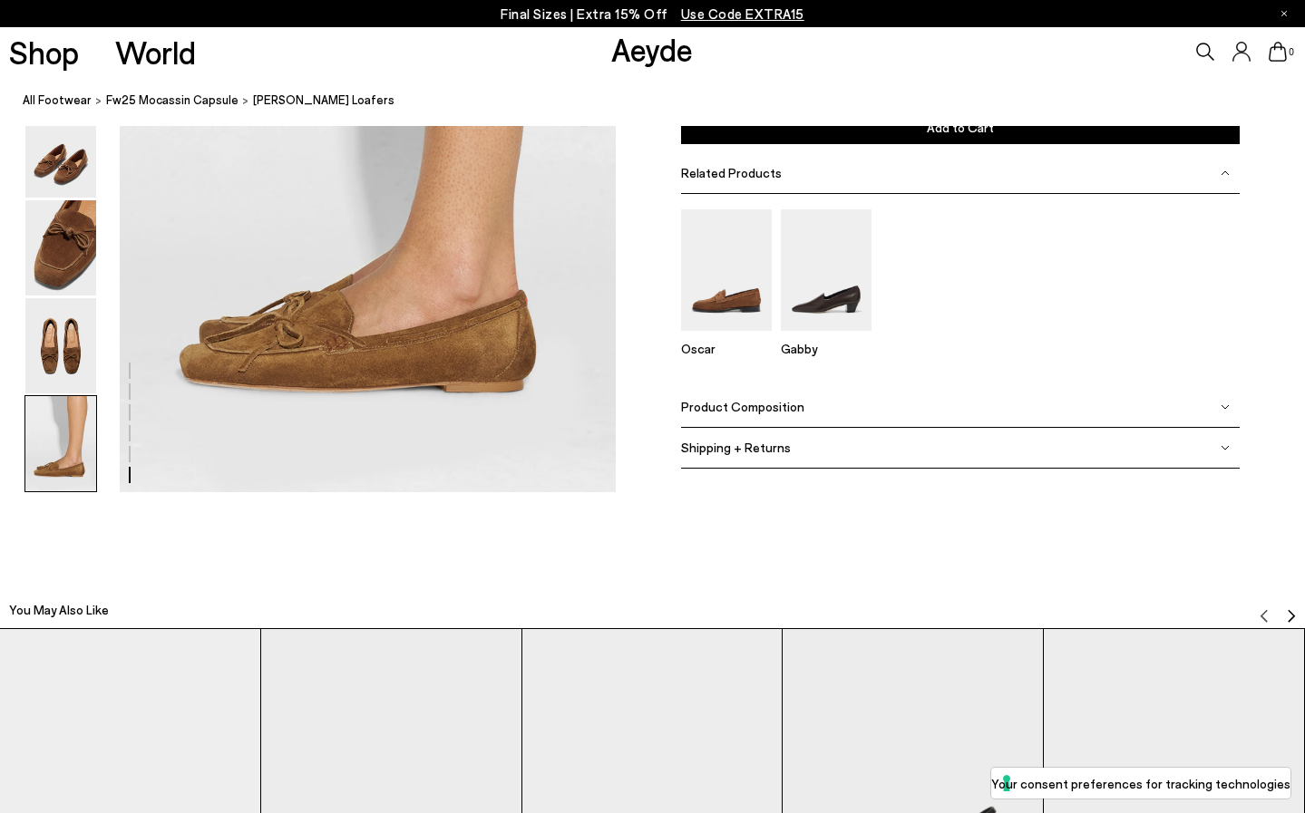
click at [48, 454] on img at bounding box center [60, 443] width 71 height 95
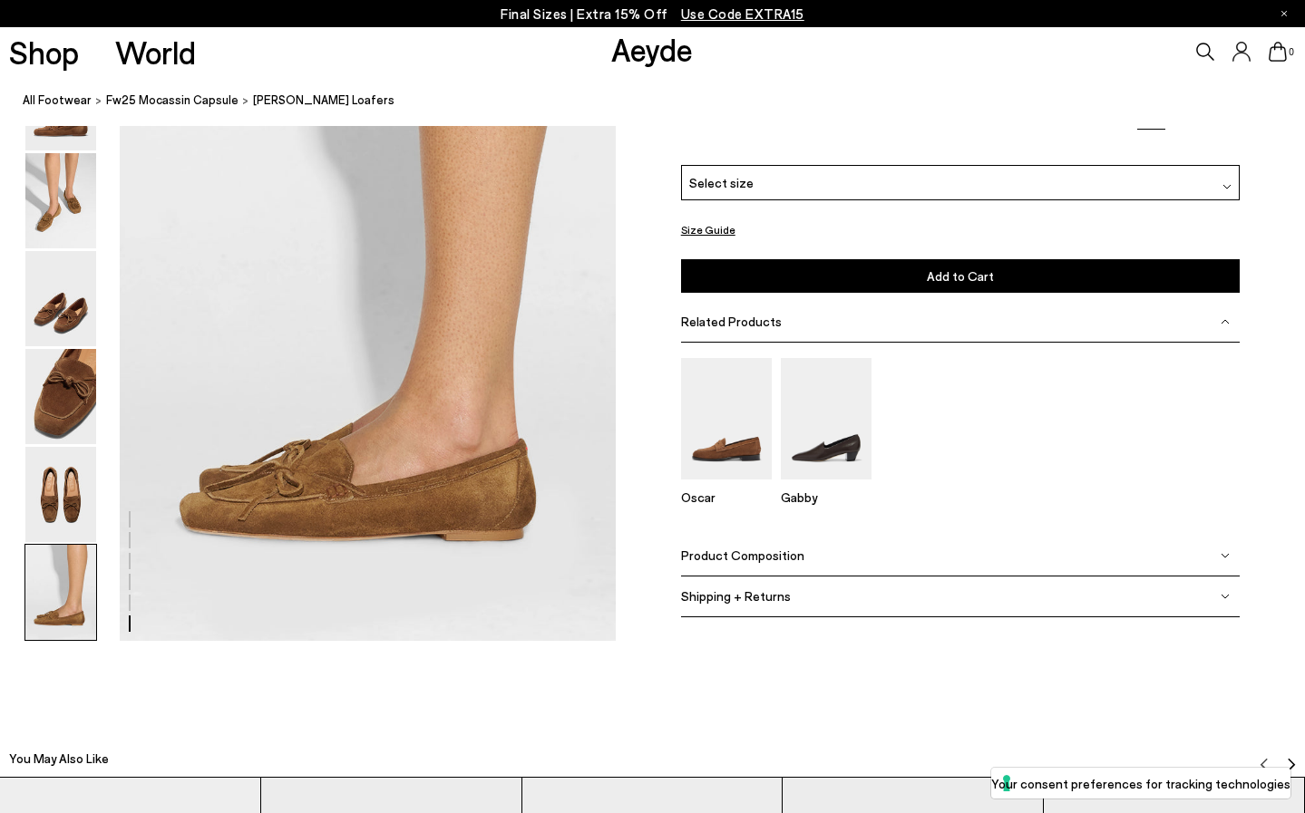
scroll to position [3444, 0]
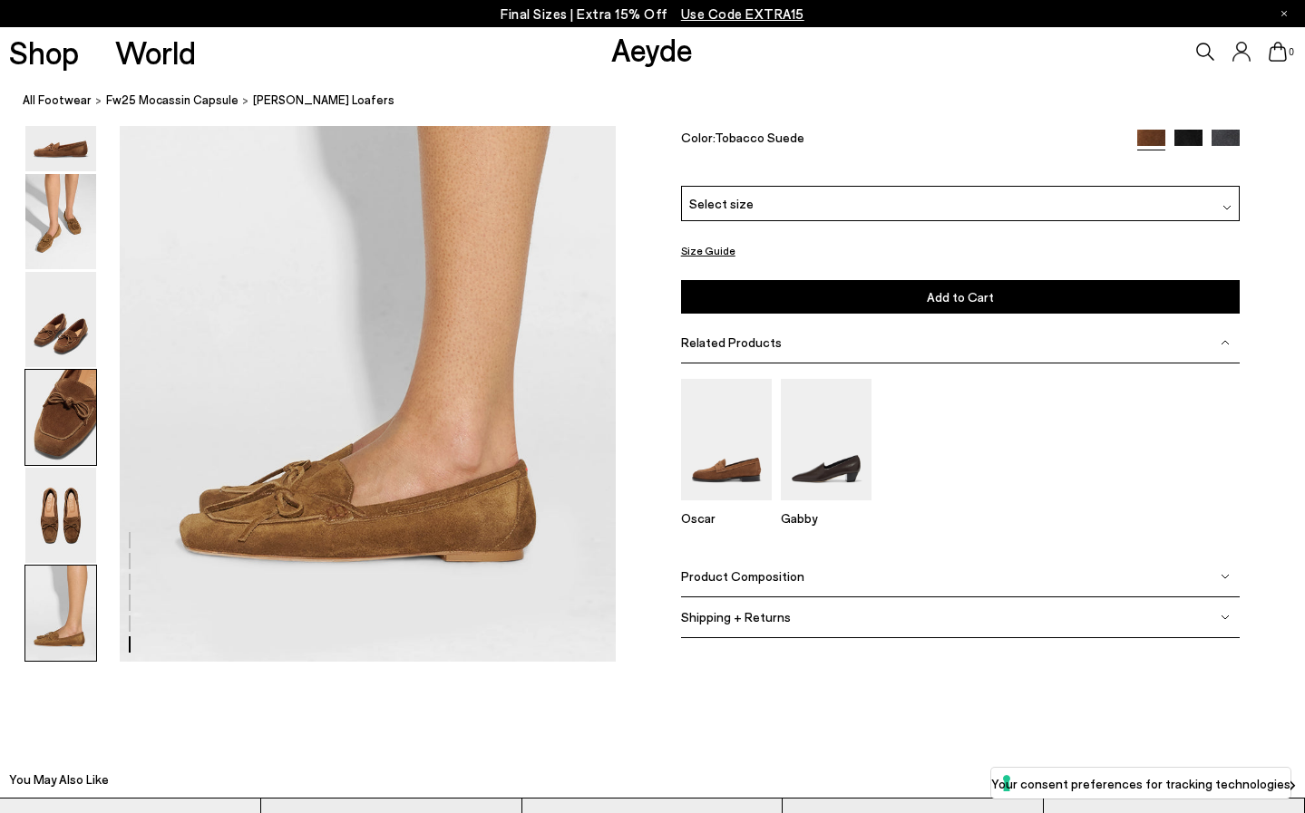
click at [59, 406] on img at bounding box center [60, 417] width 71 height 95
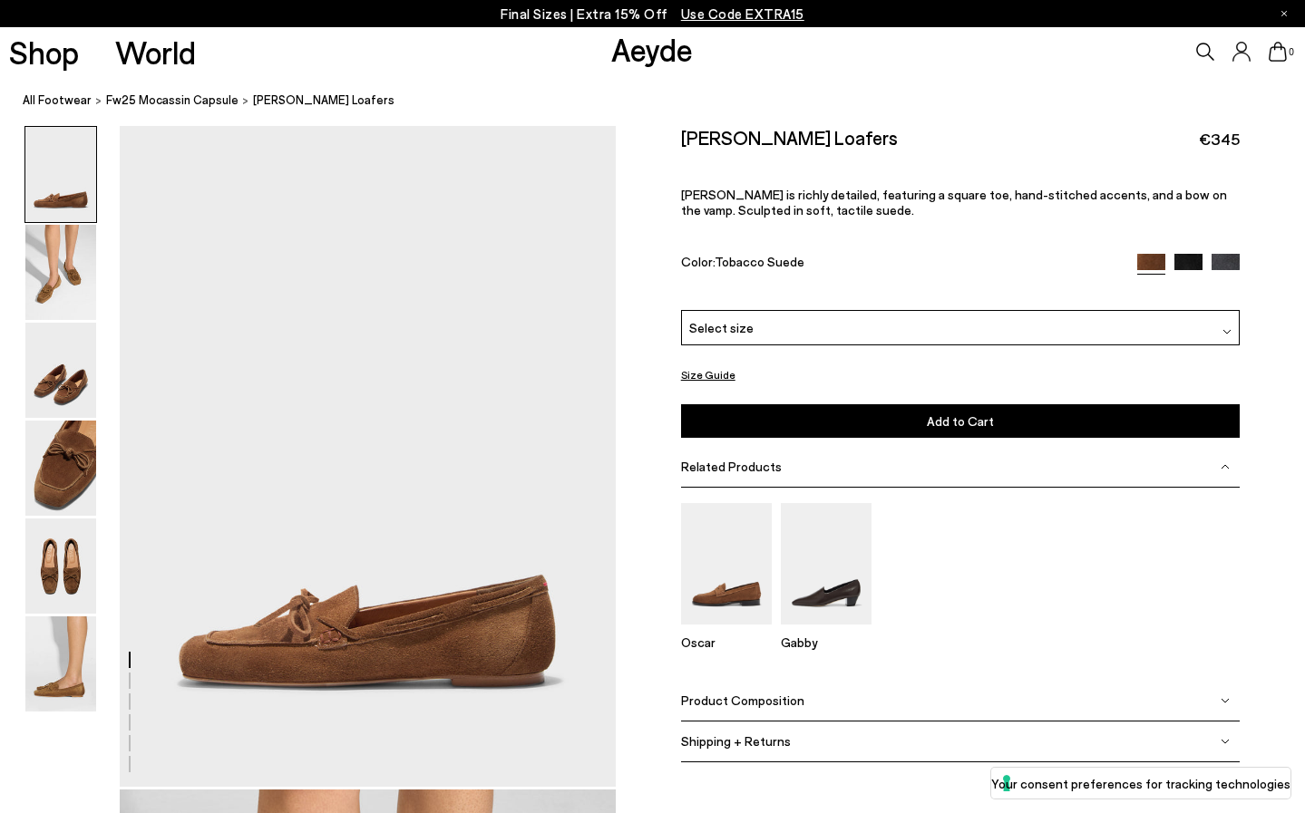
scroll to position [0, 0]
